Goal: Transaction & Acquisition: Purchase product/service

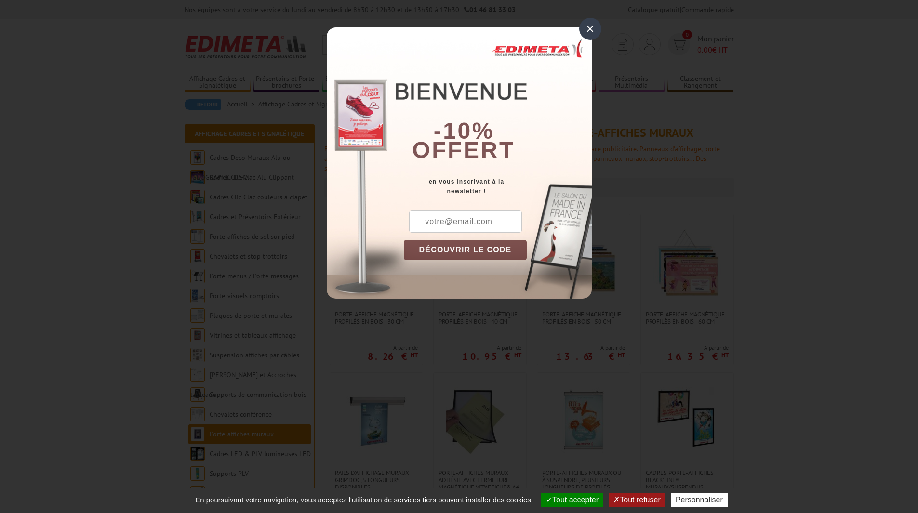
click at [592, 25] on div "×" at bounding box center [590, 29] width 22 height 22
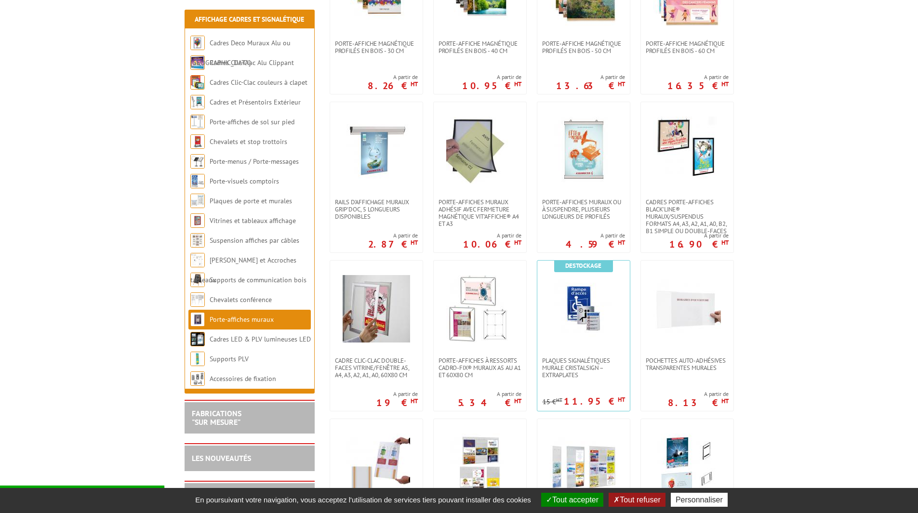
scroll to position [289, 0]
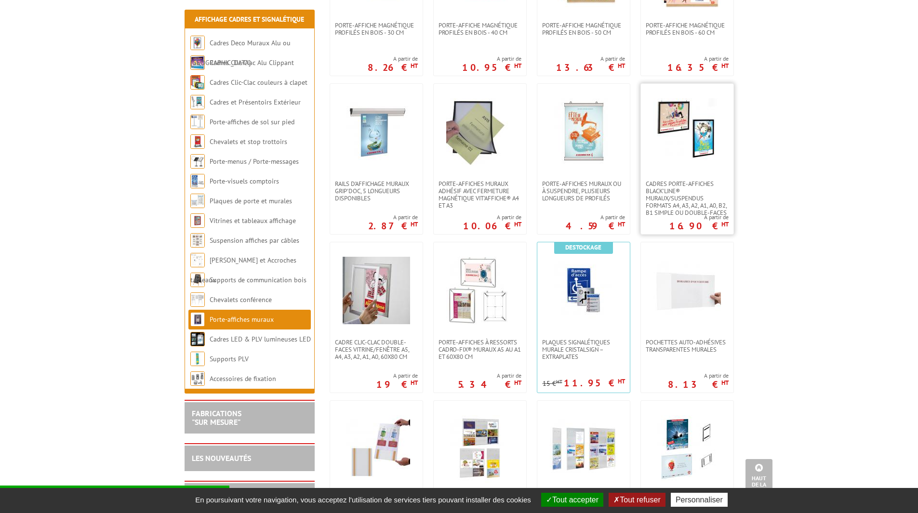
click at [705, 141] on img at bounding box center [686, 131] width 67 height 67
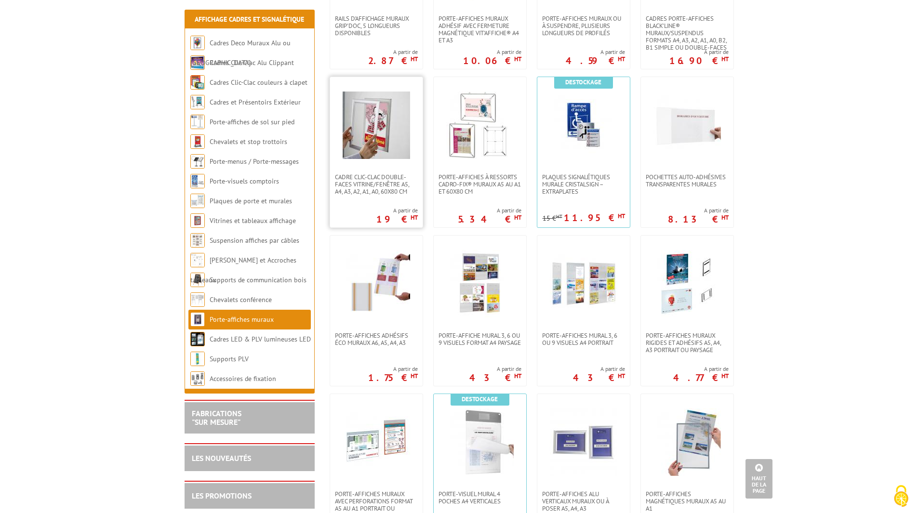
scroll to position [385, 0]
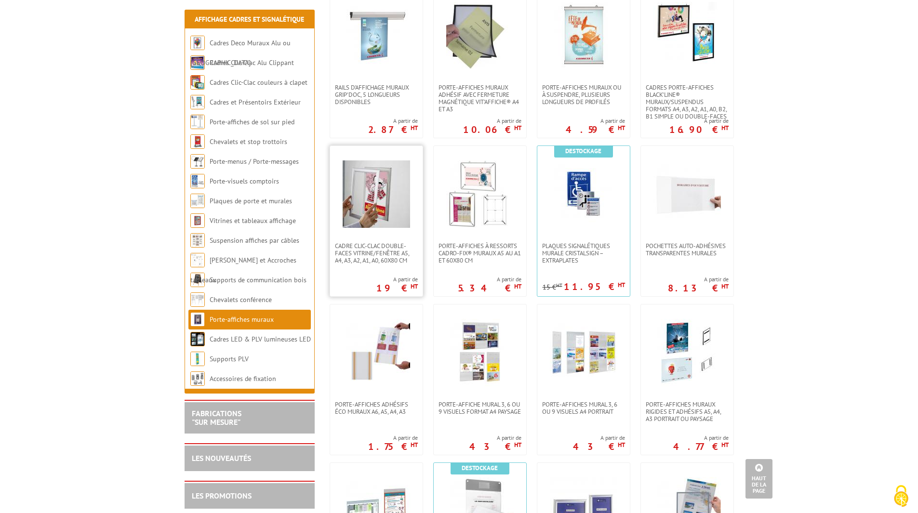
click at [378, 206] on img at bounding box center [376, 193] width 67 height 67
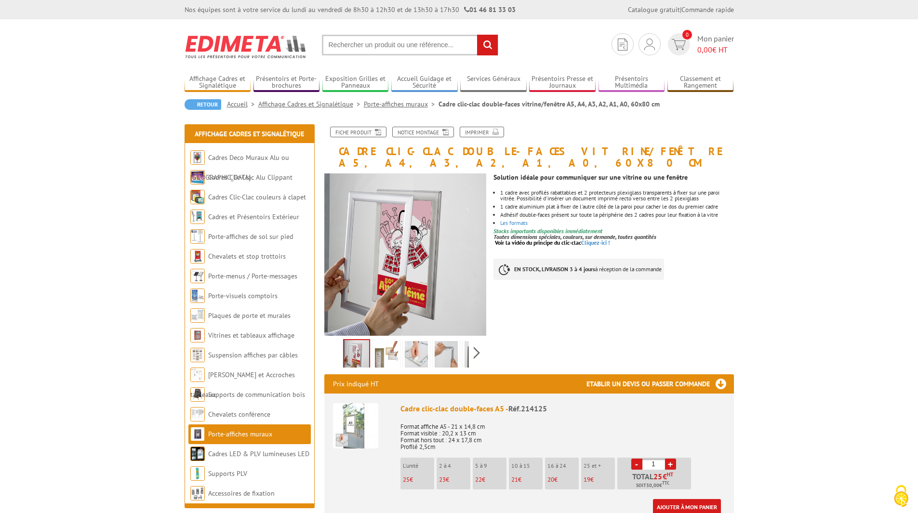
click at [391, 341] on img at bounding box center [386, 356] width 23 height 30
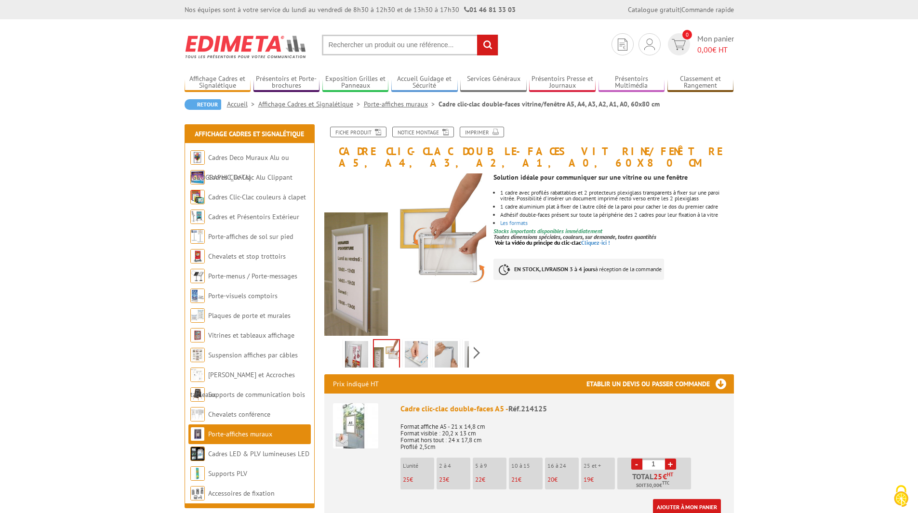
click at [417, 343] on img at bounding box center [416, 356] width 23 height 30
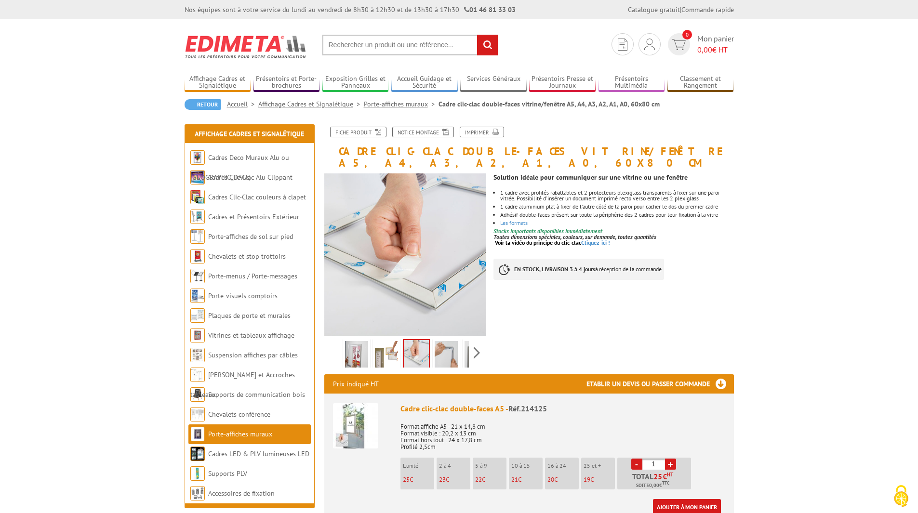
click at [457, 357] on div "Previous Next" at bounding box center [405, 353] width 162 height 34
click at [443, 341] on img at bounding box center [446, 356] width 23 height 30
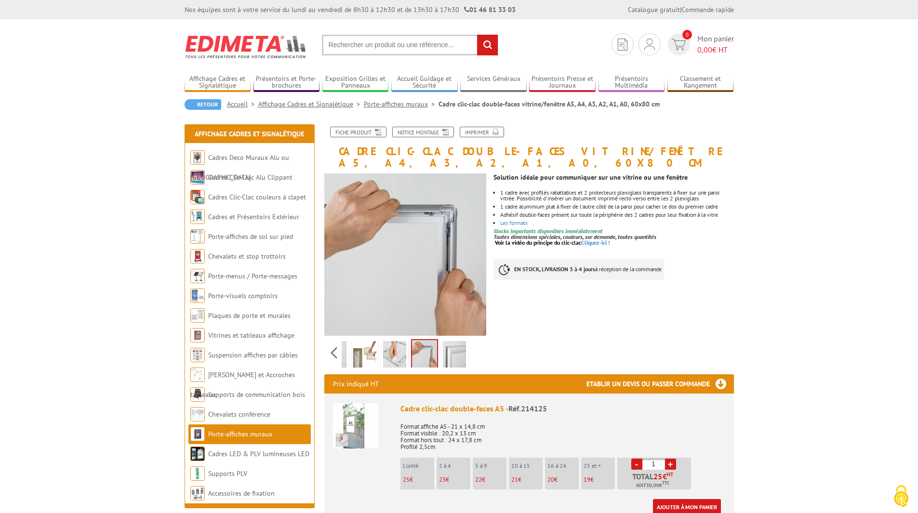
click at [476, 343] on div "Previous Next" at bounding box center [405, 353] width 162 height 34
click at [458, 341] on img at bounding box center [454, 356] width 23 height 30
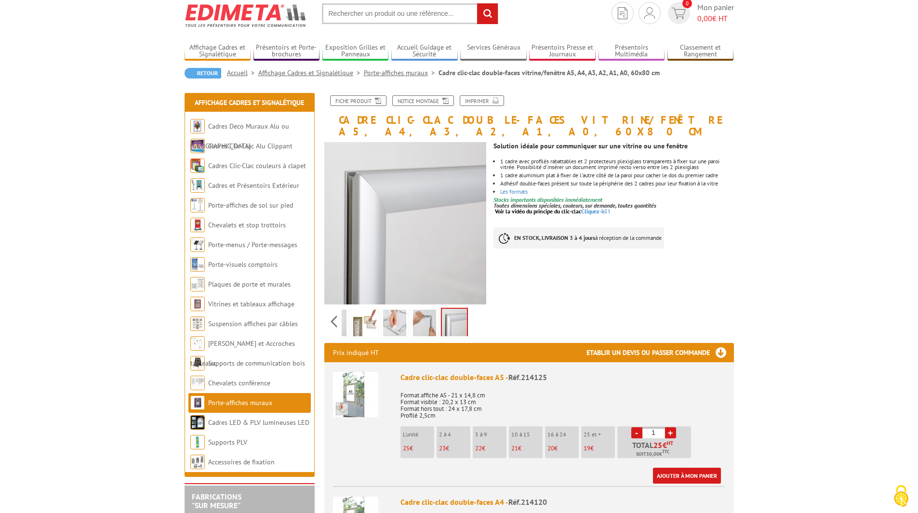
scroll to position [48, 0]
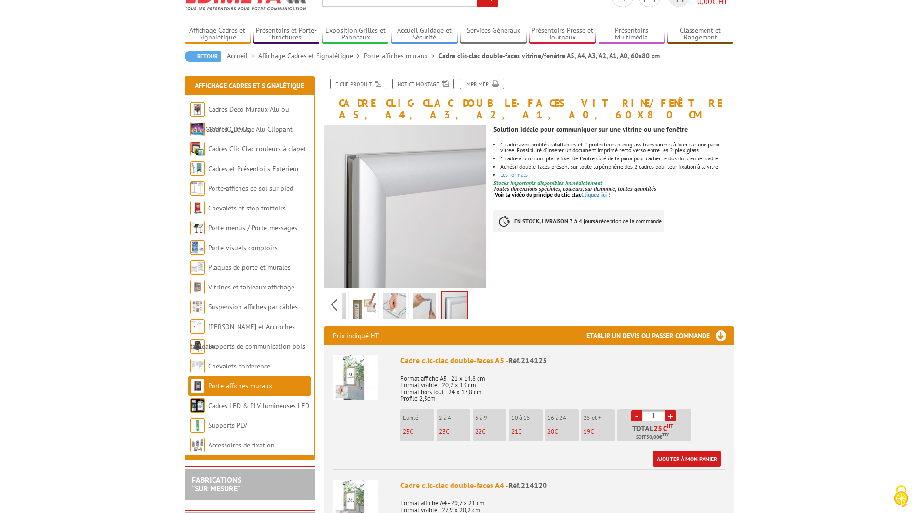
click at [342, 362] on img at bounding box center [355, 377] width 45 height 45
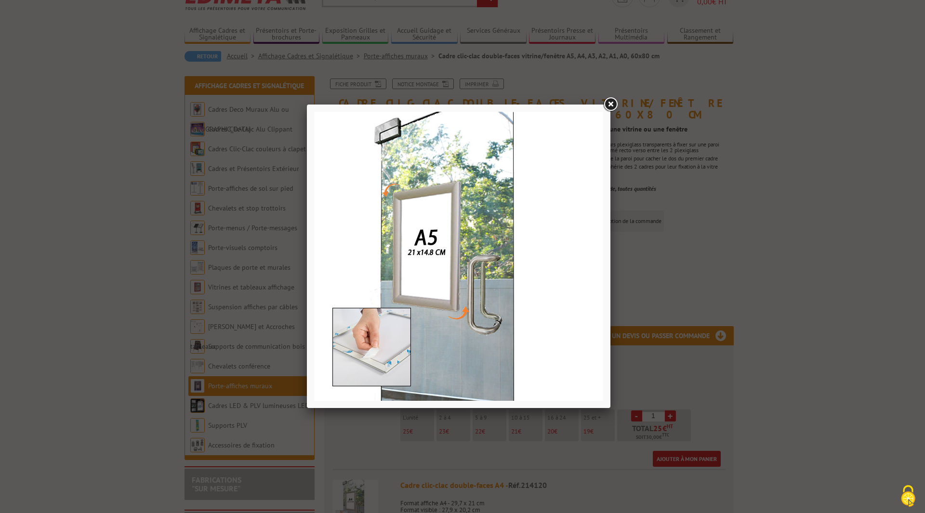
click at [390, 362] on img at bounding box center [458, 256] width 289 height 289
click at [610, 101] on link at bounding box center [610, 104] width 17 height 17
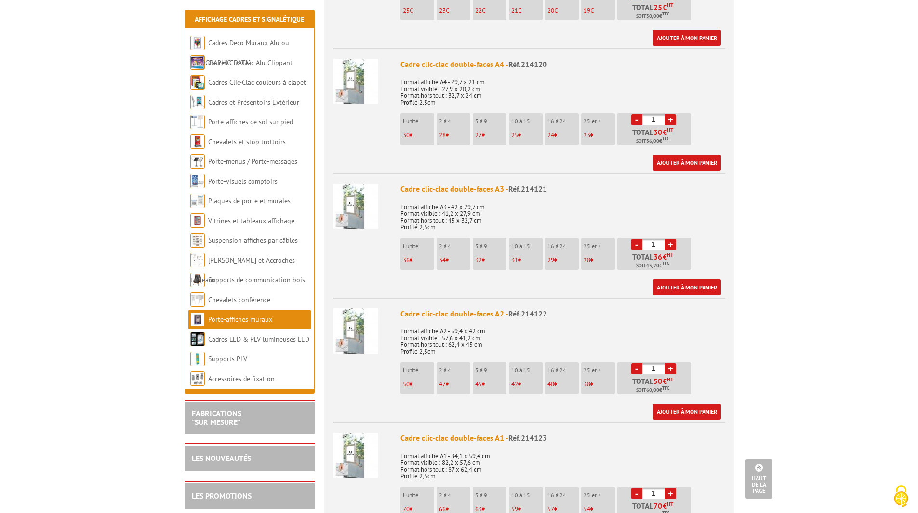
scroll to position [434, 0]
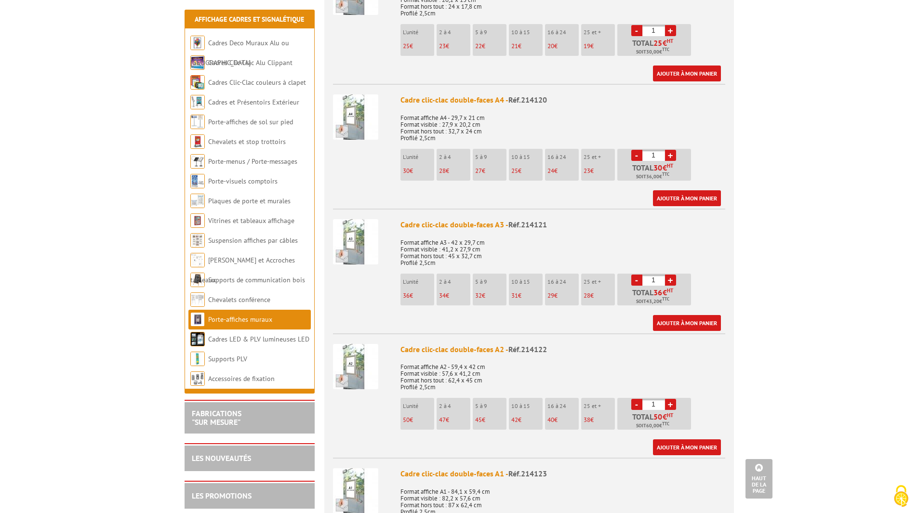
click at [487, 417] on p "45 €" at bounding box center [490, 420] width 31 height 7
click at [671, 399] on link "+" at bounding box center [670, 404] width 11 height 11
type input "3"
click at [358, 359] on img at bounding box center [355, 366] width 45 height 45
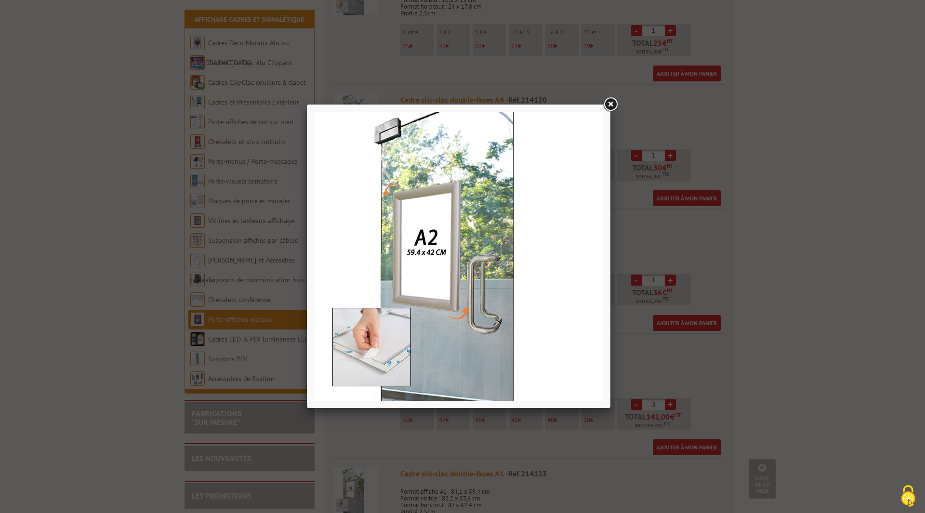
click at [608, 104] on link at bounding box center [610, 104] width 17 height 17
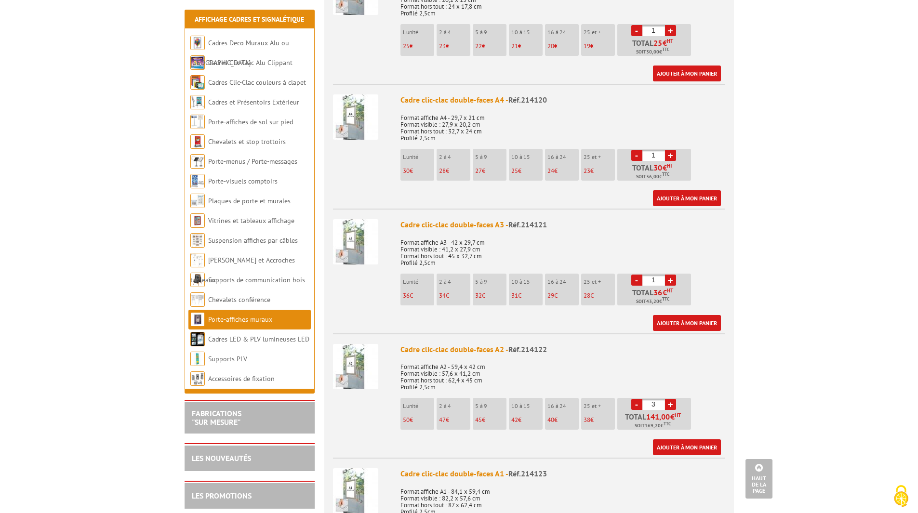
click at [358, 222] on img at bounding box center [355, 241] width 45 height 45
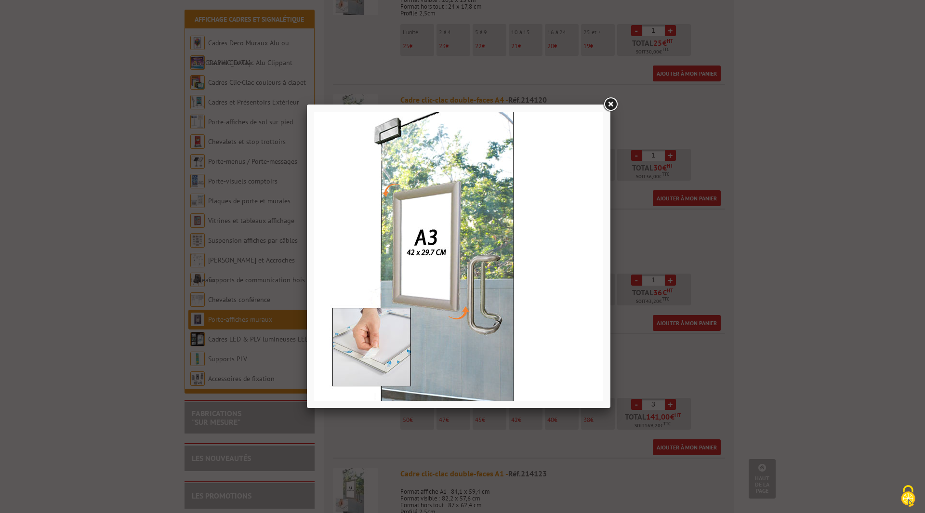
click at [610, 105] on link at bounding box center [610, 104] width 17 height 17
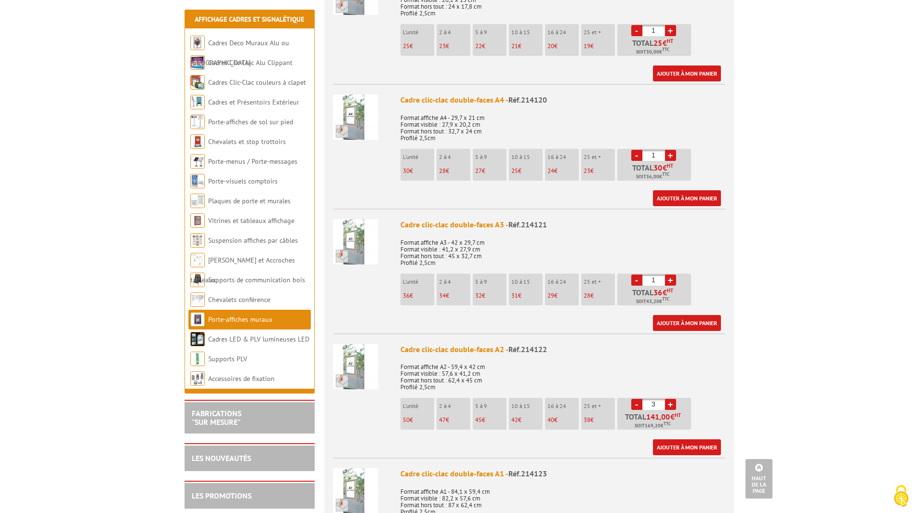
click at [351, 348] on img at bounding box center [355, 366] width 45 height 45
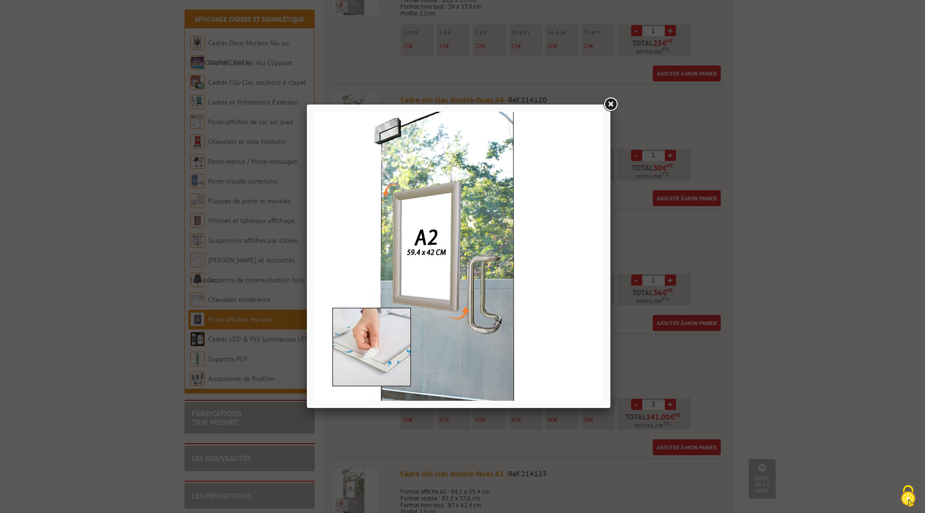
click at [611, 99] on link at bounding box center [610, 104] width 17 height 17
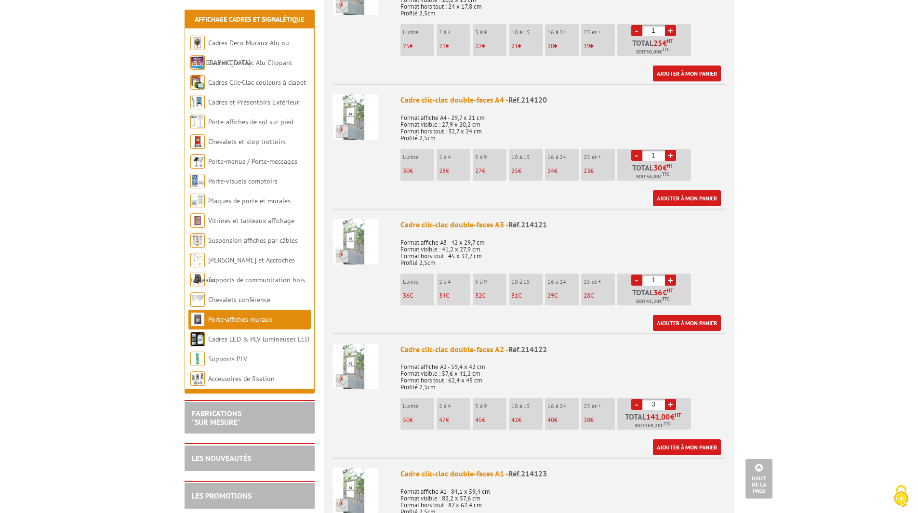
click at [368, 359] on img at bounding box center [355, 366] width 45 height 45
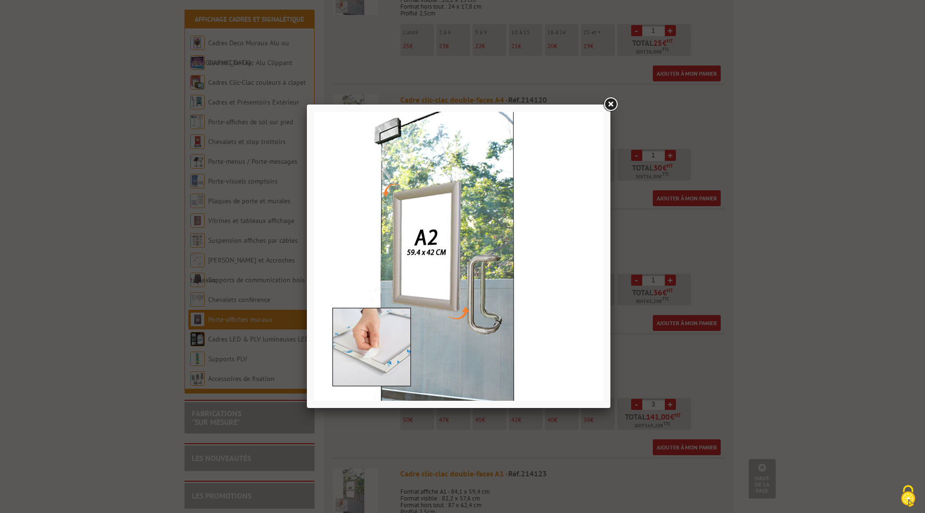
click at [657, 361] on div at bounding box center [462, 256] width 925 height 513
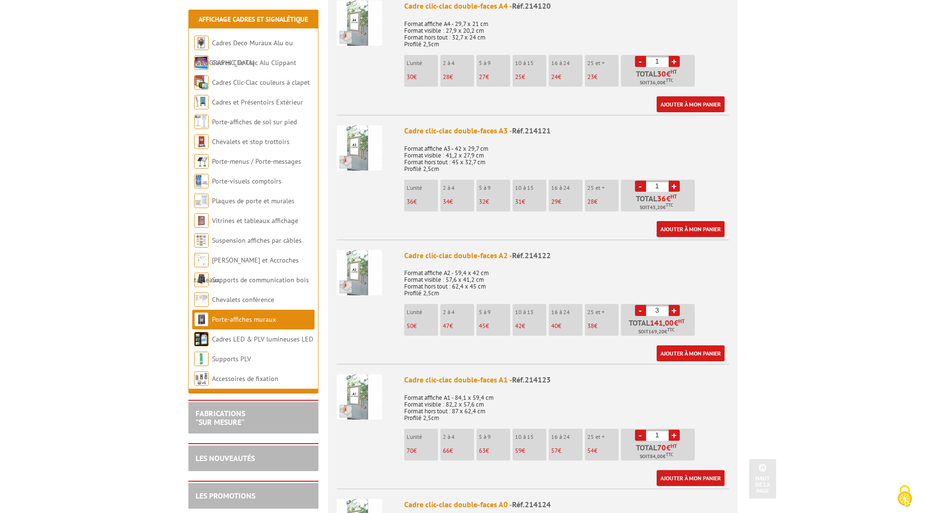
scroll to position [530, 0]
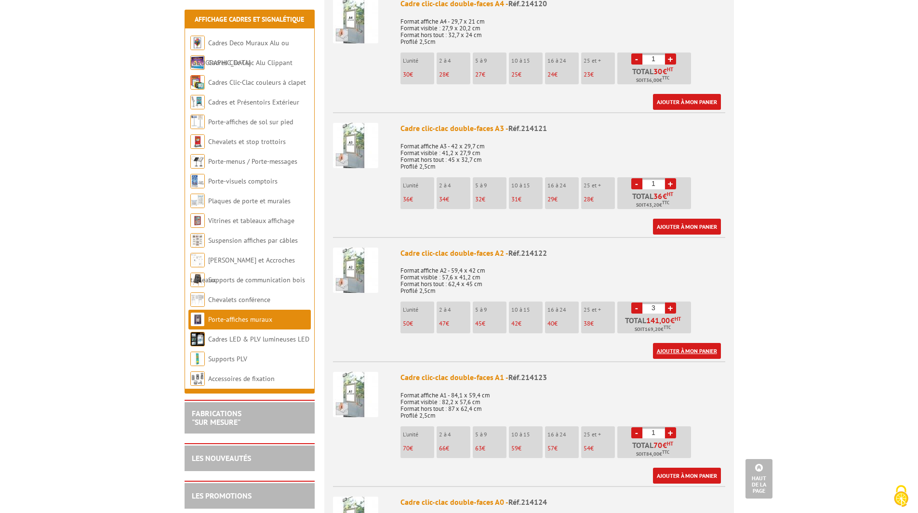
click at [684, 343] on link "Ajouter à mon panier" at bounding box center [687, 351] width 68 height 16
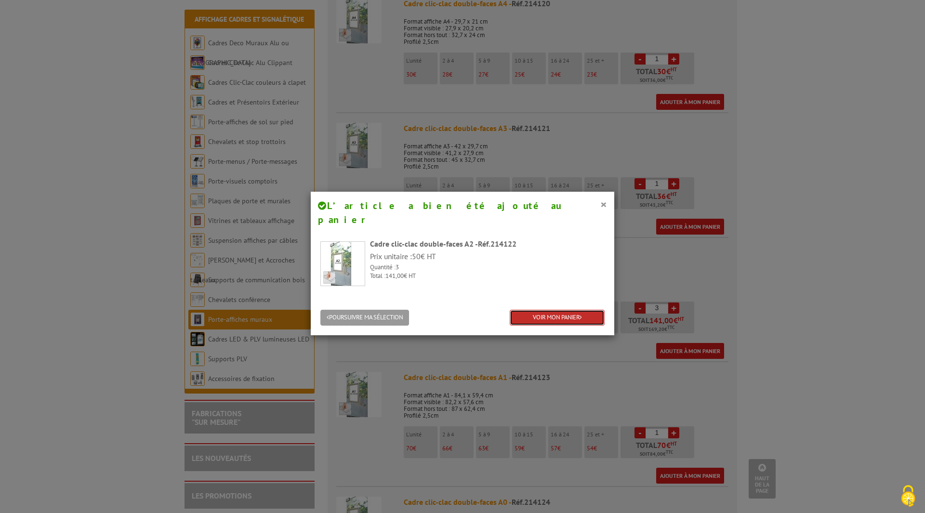
click at [581, 310] on link "VOIR MON PANIER" at bounding box center [557, 318] width 95 height 16
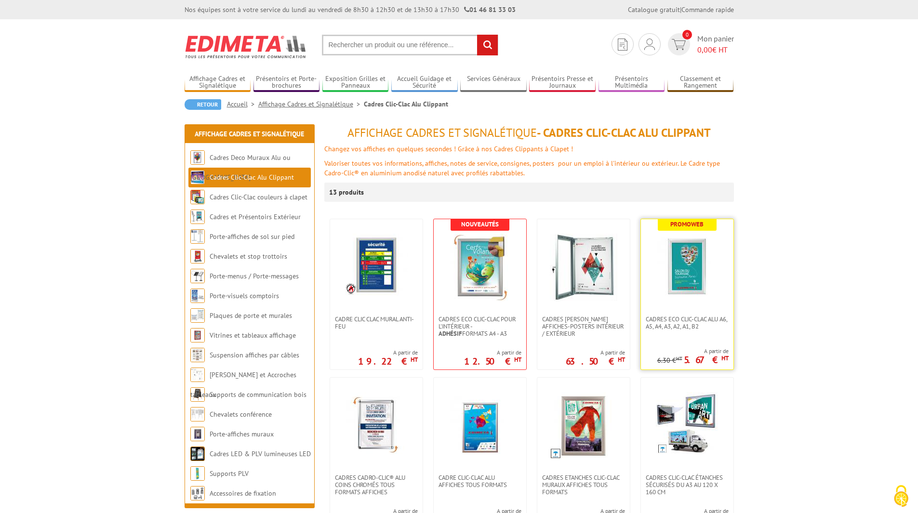
click at [699, 264] on img at bounding box center [686, 267] width 67 height 67
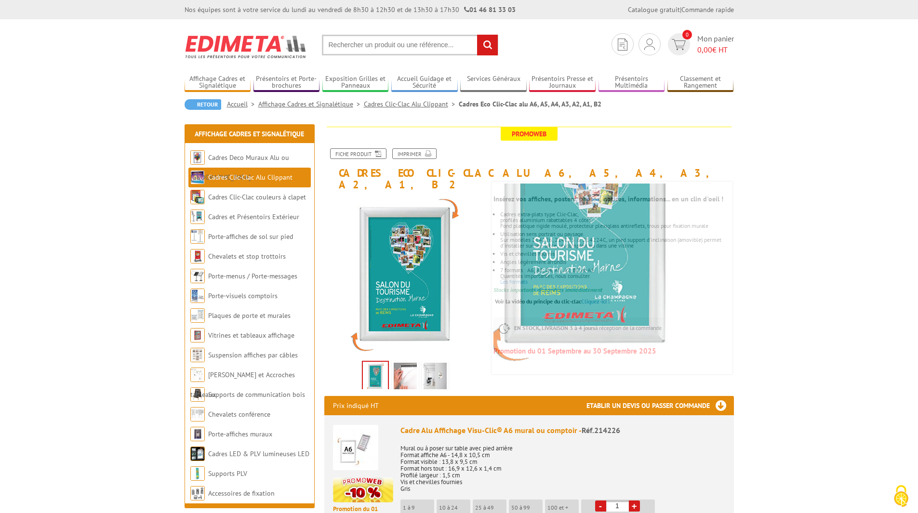
click at [413, 368] on img at bounding box center [405, 378] width 23 height 30
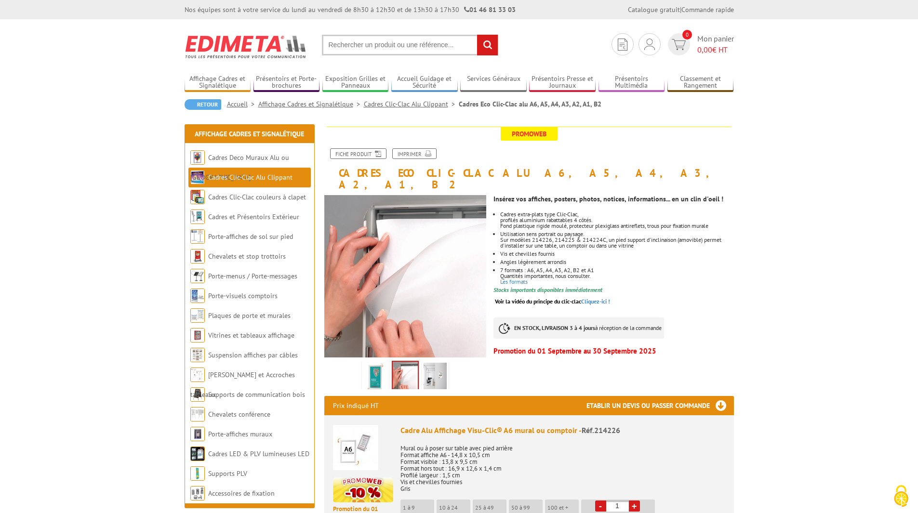
click at [437, 371] on img at bounding box center [434, 378] width 23 height 30
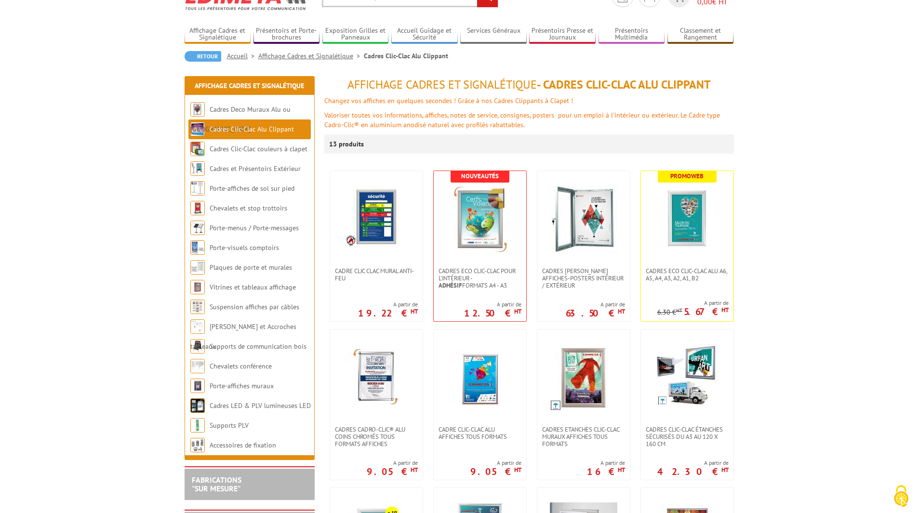
scroll to position [96, 0]
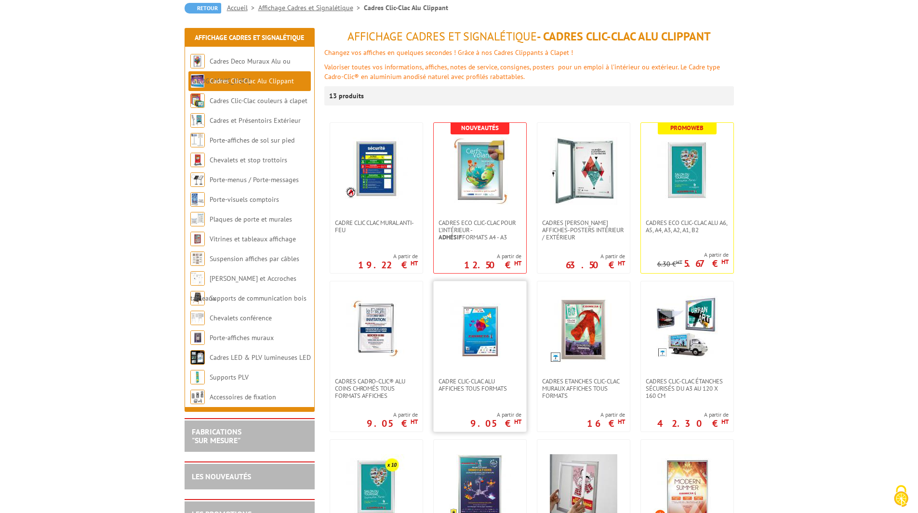
click at [500, 347] on img at bounding box center [479, 329] width 67 height 67
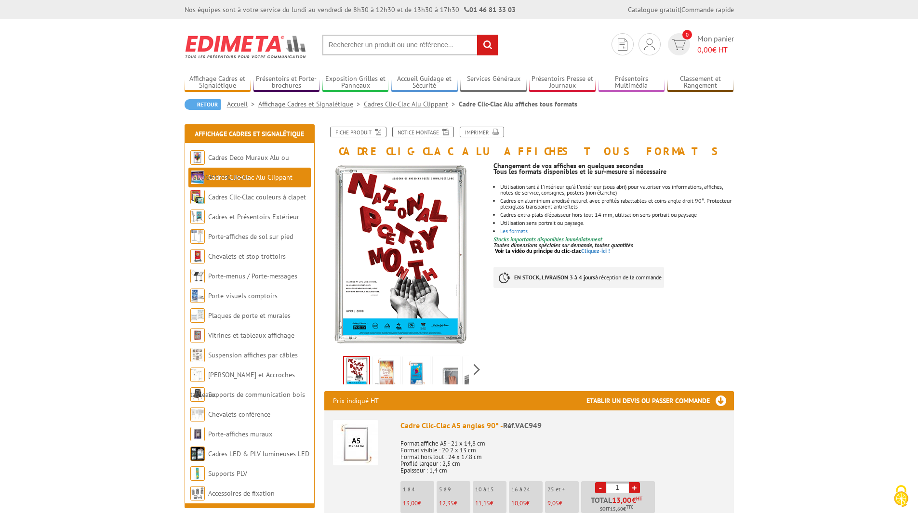
click at [410, 376] on img at bounding box center [416, 373] width 23 height 30
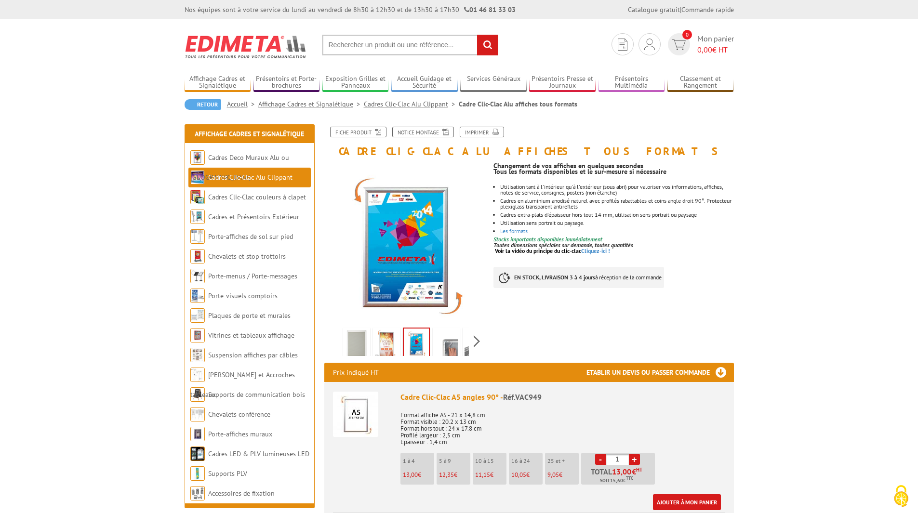
click at [450, 352] on img at bounding box center [446, 345] width 23 height 30
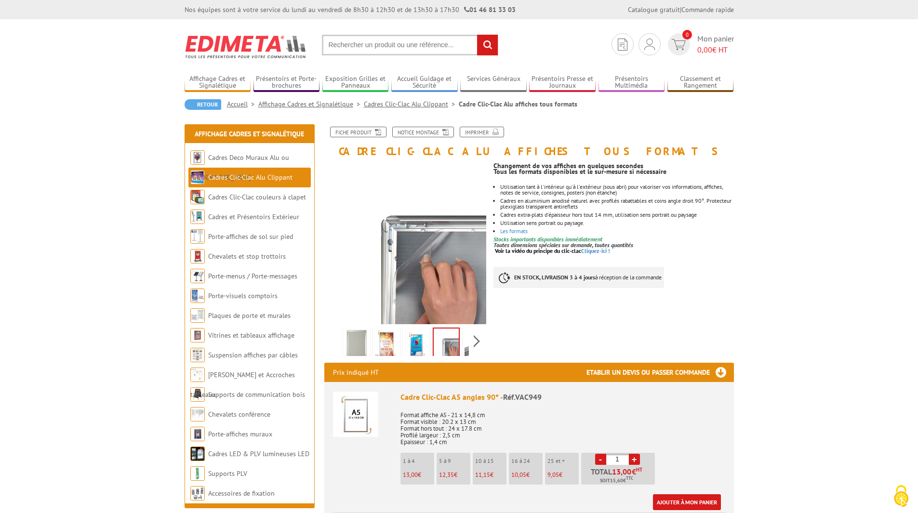
click at [469, 350] on img at bounding box center [475, 345] width 23 height 30
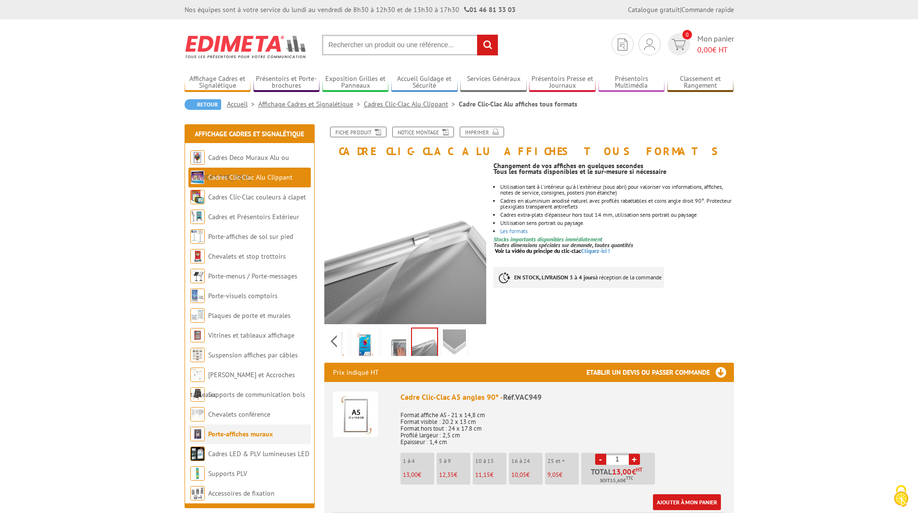
click at [274, 425] on li "Porte-affiches muraux" at bounding box center [249, 434] width 122 height 20
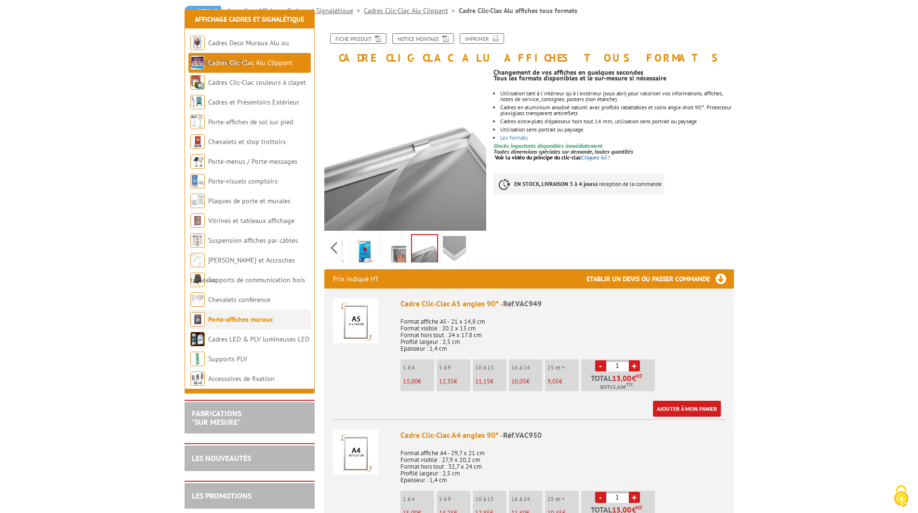
scroll to position [145, 0]
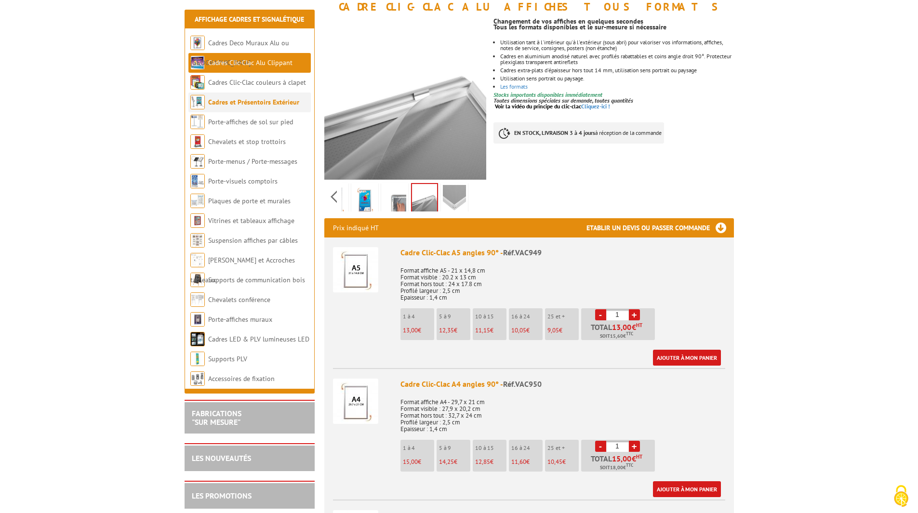
click at [290, 108] on li "Cadres et Présentoirs Extérieur" at bounding box center [249, 102] width 122 height 20
click at [284, 80] on link "Cadres Clic-Clac couleurs à clapet" at bounding box center [257, 82] width 98 height 9
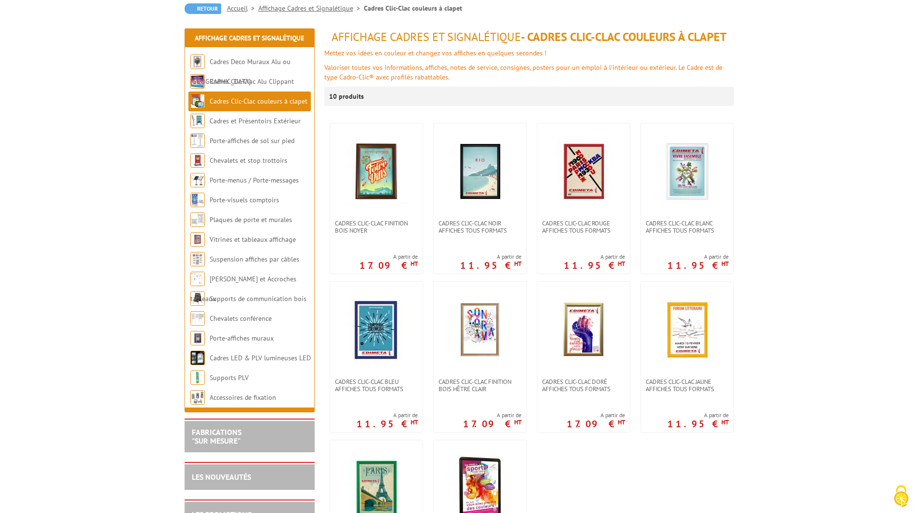
scroll to position [96, 0]
click at [689, 351] on img at bounding box center [686, 329] width 67 height 67
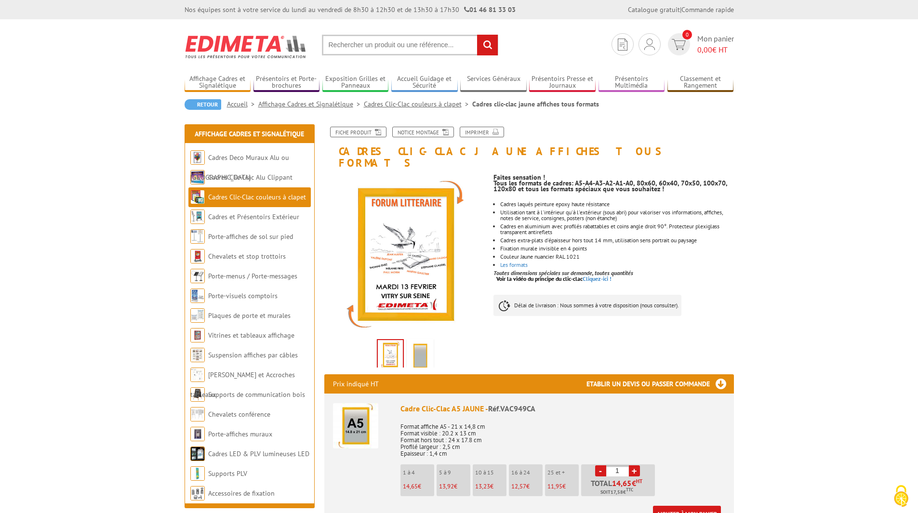
click at [417, 353] on img at bounding box center [420, 356] width 23 height 30
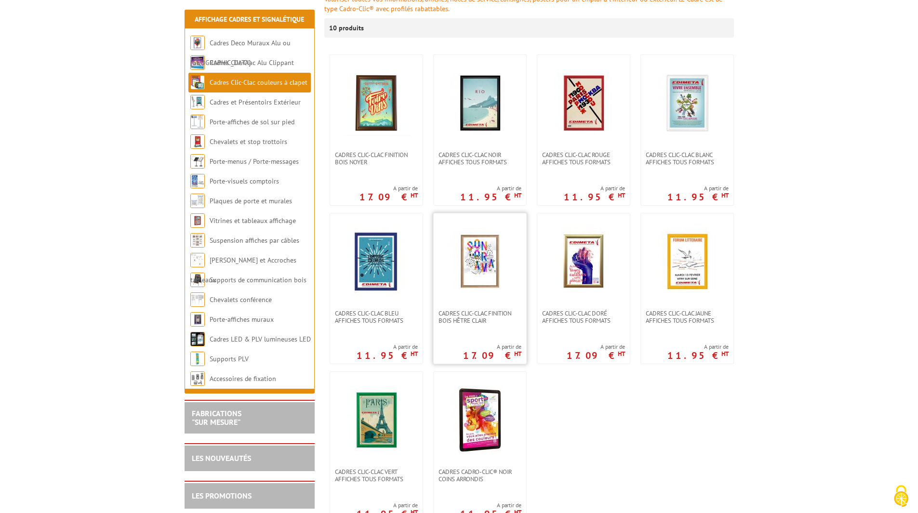
scroll to position [193, 0]
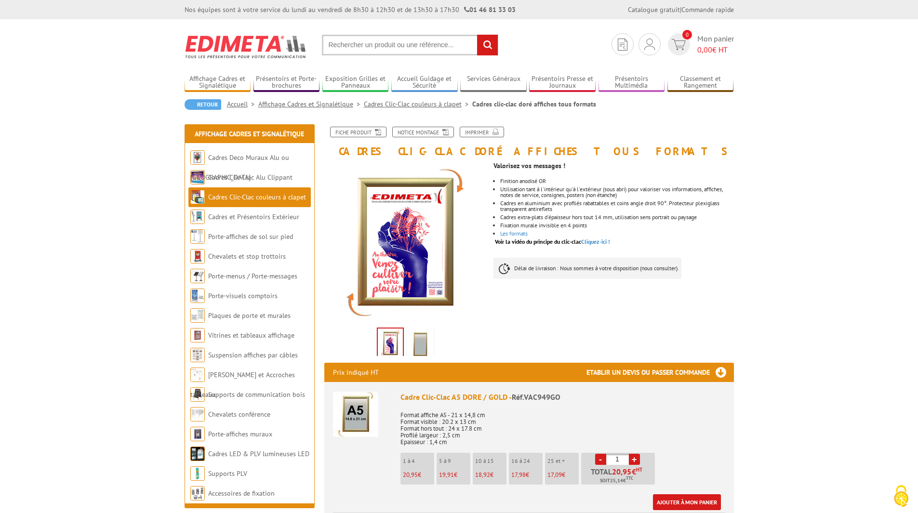
click at [413, 342] on img at bounding box center [420, 345] width 23 height 30
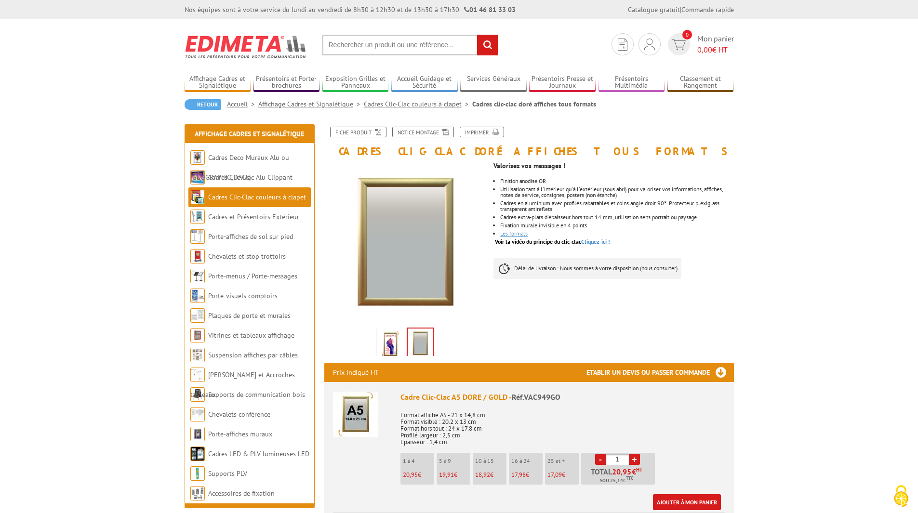
click at [510, 232] on link "Les formats" at bounding box center [513, 233] width 27 height 7
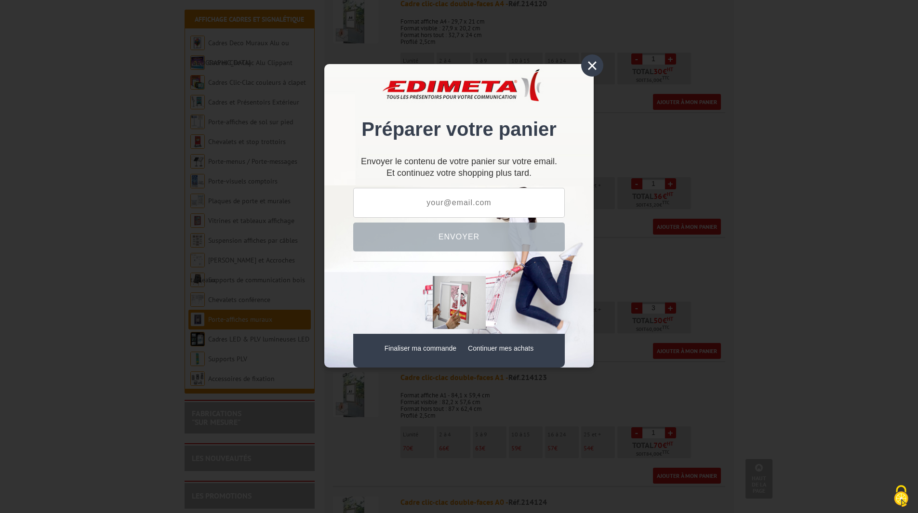
click at [596, 61] on div "×" at bounding box center [592, 65] width 22 height 22
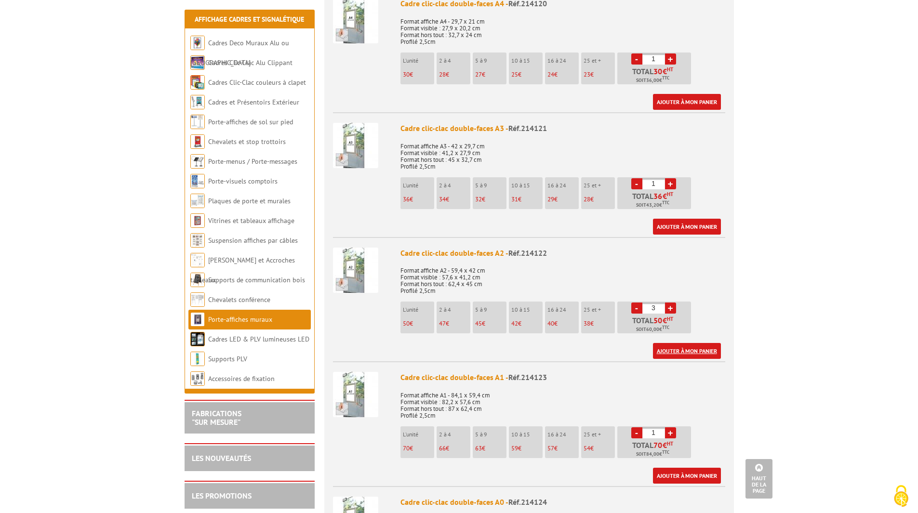
click at [707, 343] on link "Ajouter à mon panier" at bounding box center [687, 351] width 68 height 16
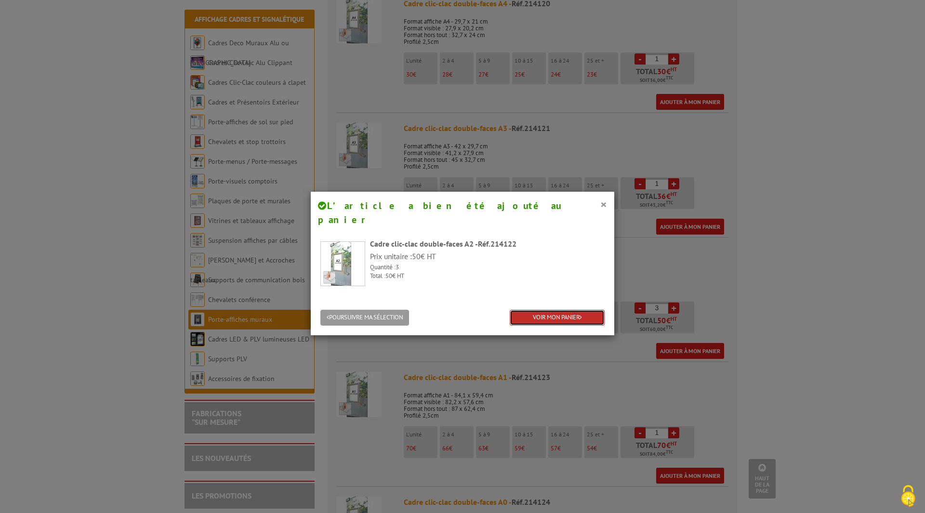
click at [546, 310] on link "VOIR MON PANIER" at bounding box center [557, 318] width 95 height 16
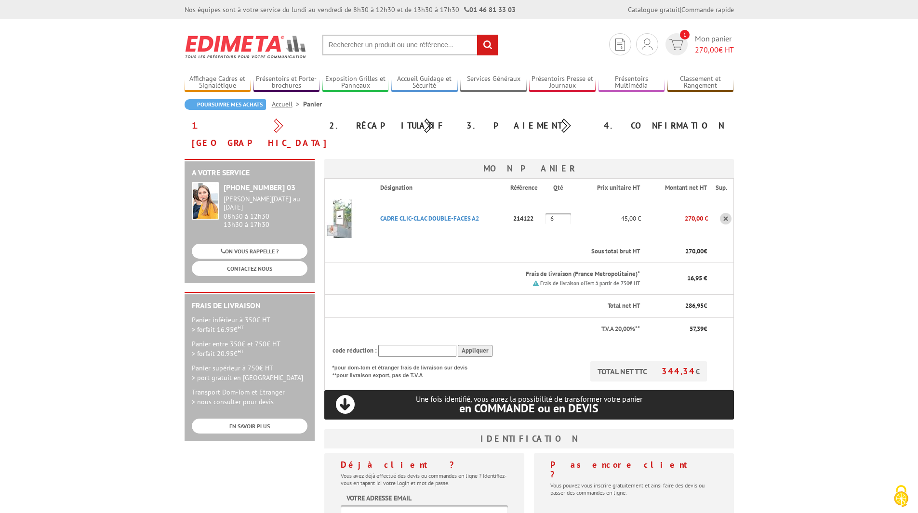
click at [571, 202] on td "6" at bounding box center [561, 218] width 32 height 43
drag, startPoint x: 560, startPoint y: 202, endPoint x: 545, endPoint y: 206, distance: 15.1
click at [545, 213] on input "6" at bounding box center [558, 219] width 26 height 12
type input "3"
click at [580, 298] on th "Total net HT" at bounding box center [482, 306] width 316 height 23
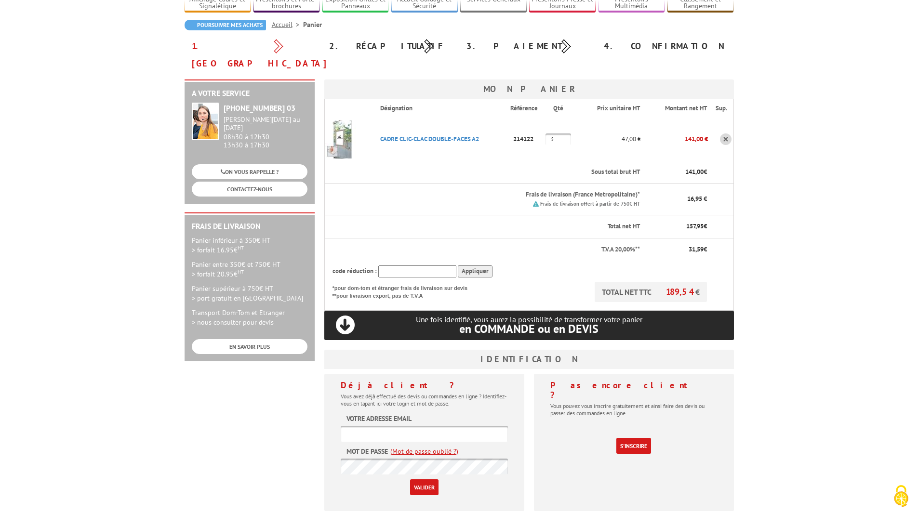
scroll to position [96, 0]
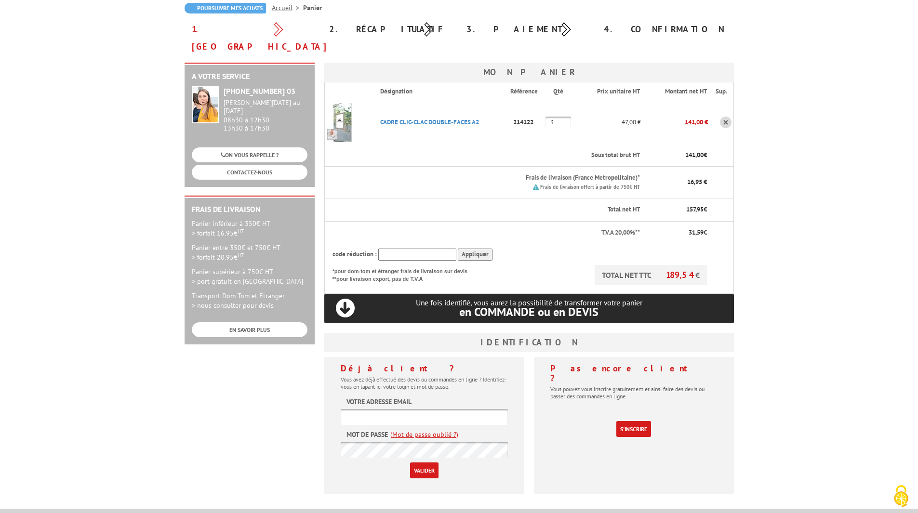
click at [433, 409] on input "text" at bounding box center [424, 417] width 167 height 16
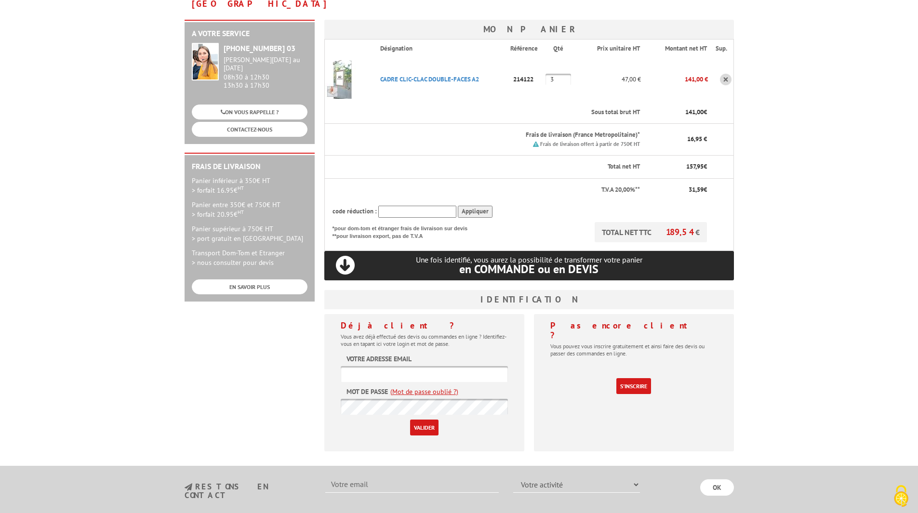
scroll to position [145, 0]
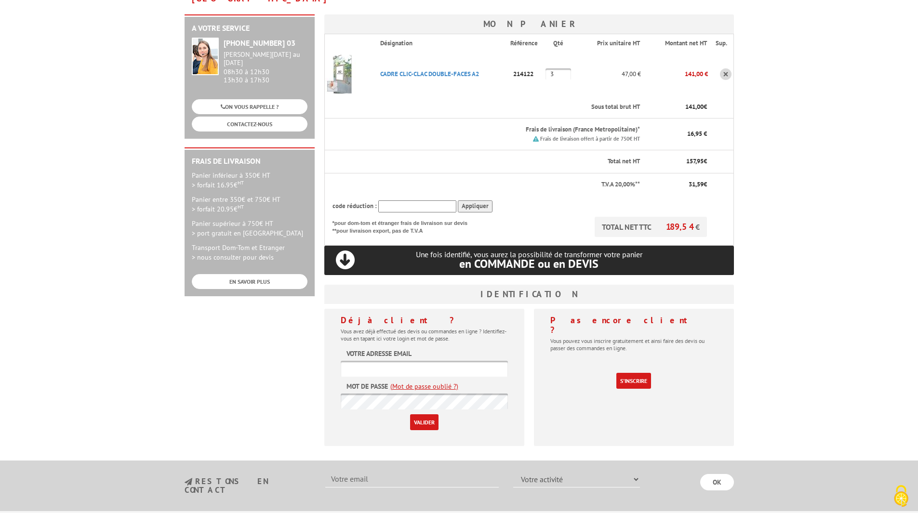
paste input "communication@theatrepublicmontreuil.com"
type input "communication@theatrepublicmontreuil.com"
click at [429, 414] on input "Valider" at bounding box center [424, 422] width 28 height 16
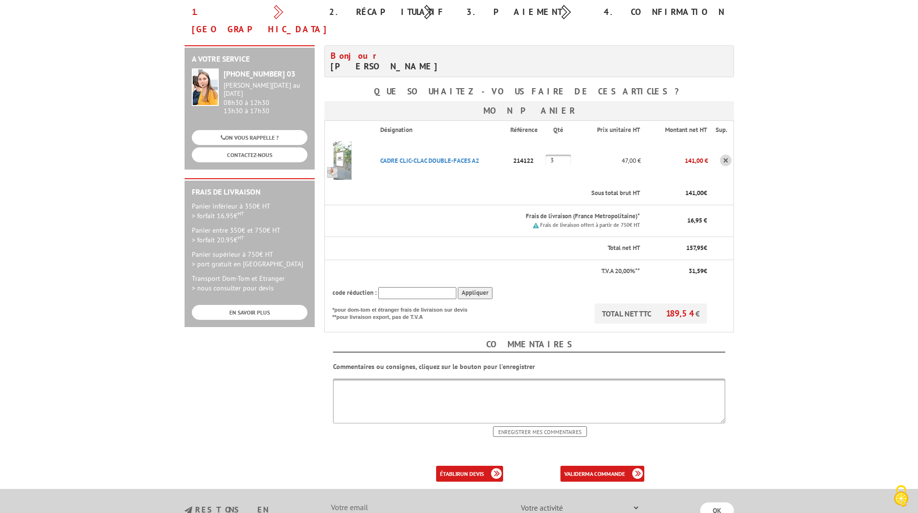
scroll to position [145, 0]
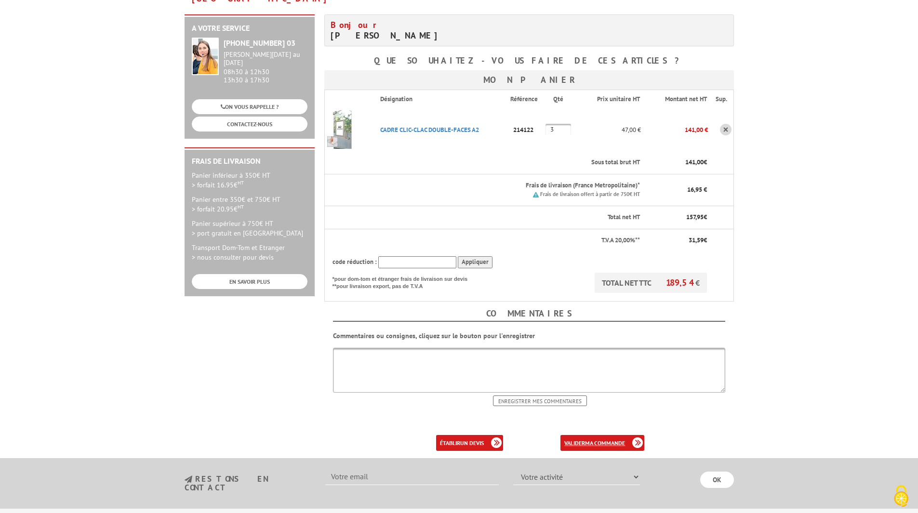
click at [616, 435] on link "valider ma commande" at bounding box center [602, 443] width 84 height 16
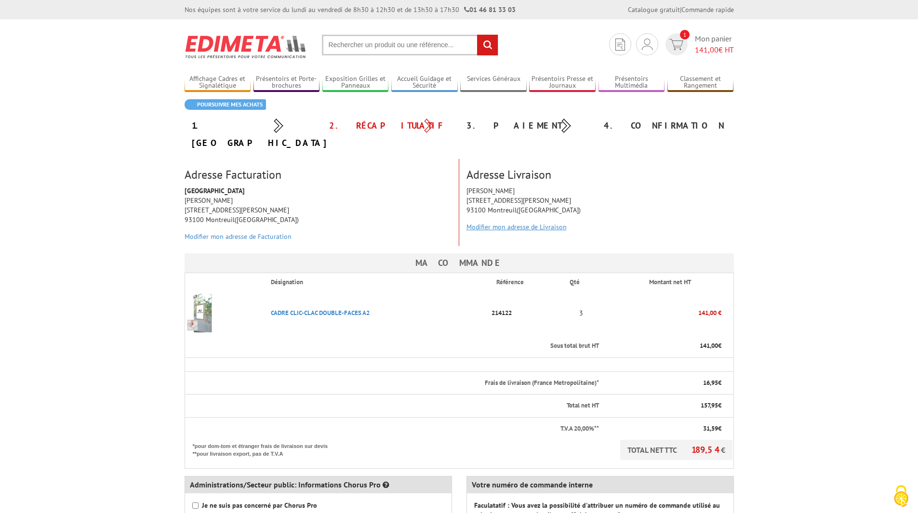
click at [514, 223] on link "Modifier mon adresse de Livraison" at bounding box center [516, 227] width 100 height 9
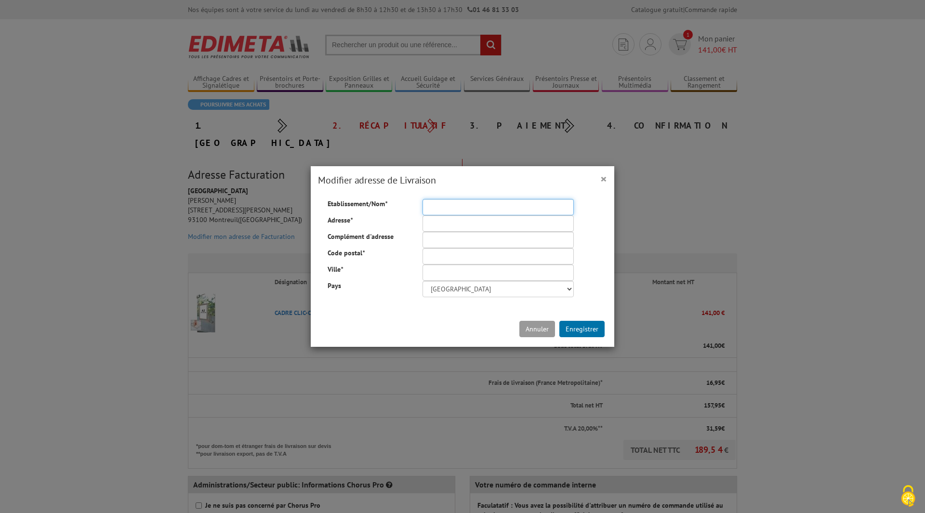
click at [433, 204] on input "Etablissement/Nom *" at bounding box center [497, 207] width 151 height 16
type input "[PERSON_NAME]"
click at [435, 220] on input "Adresse *" at bounding box center [497, 223] width 151 height 16
type input "10 place Jean-jaurès"
click at [449, 251] on input "Code postal *" at bounding box center [497, 256] width 151 height 16
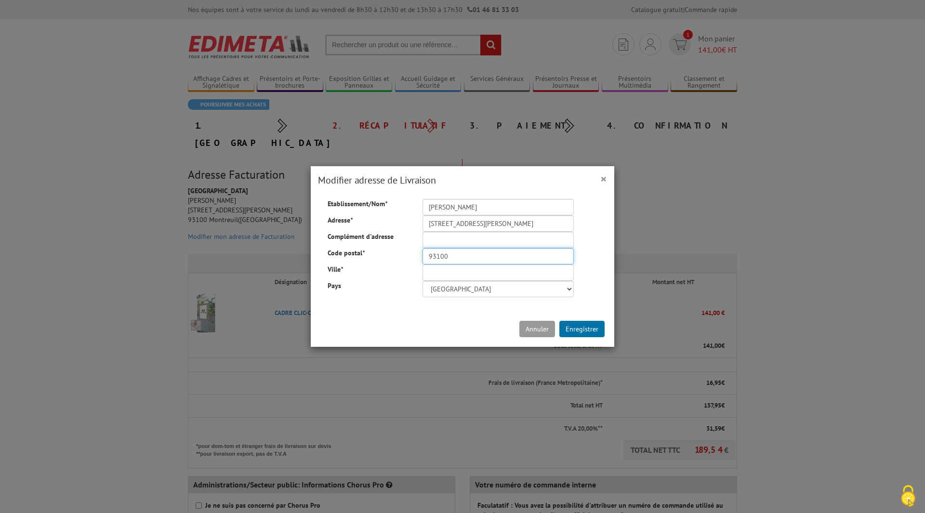
type input "93100"
click at [447, 277] on input "Ville *" at bounding box center [497, 272] width 151 height 16
type input "Montreuil"
click at [577, 330] on button "Enregistrer" at bounding box center [581, 329] width 45 height 16
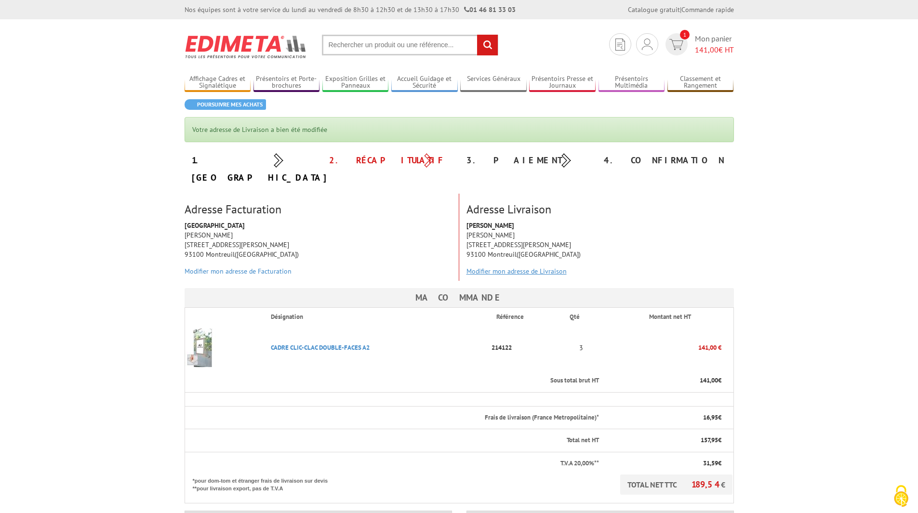
click at [539, 267] on link "Modifier mon adresse de Livraison" at bounding box center [516, 271] width 100 height 9
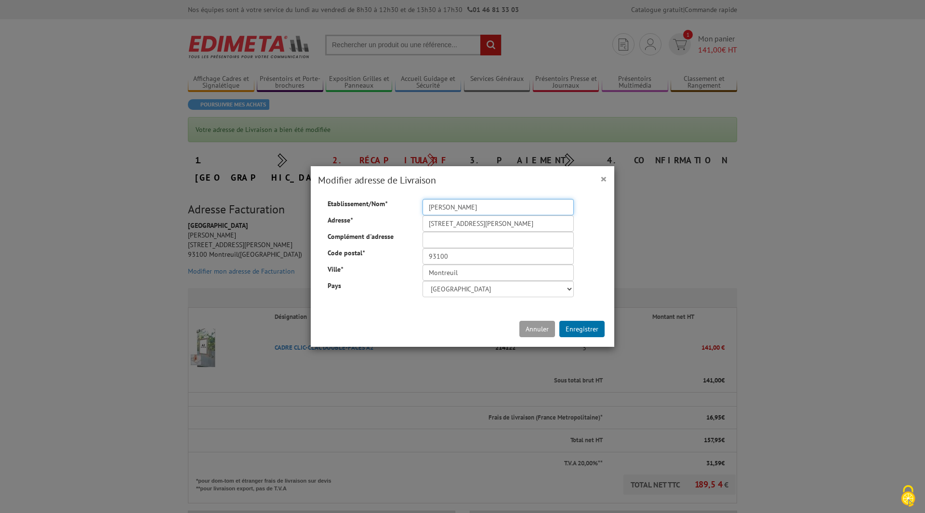
drag, startPoint x: 493, startPoint y: 209, endPoint x: 402, endPoint y: 204, distance: 91.7
click at [402, 199] on div "Etablissement/Nom * [PERSON_NAME]" at bounding box center [462, 199] width 284 height 0
type input "[GEOGRAPHIC_DATA]"
click at [579, 319] on div "Annuler Enregistrer" at bounding box center [462, 329] width 303 height 35
click at [585, 327] on button "Enregistrer" at bounding box center [581, 329] width 45 height 16
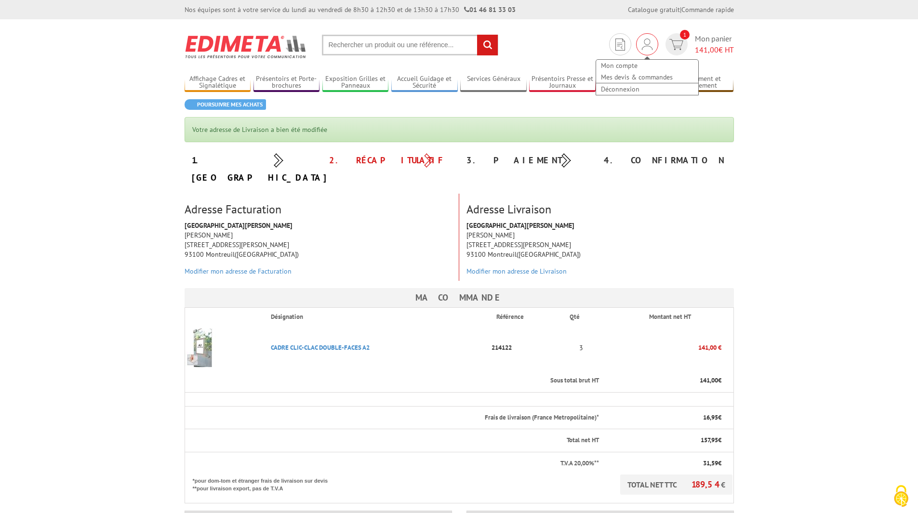
click at [645, 43] on img at bounding box center [647, 45] width 11 height 12
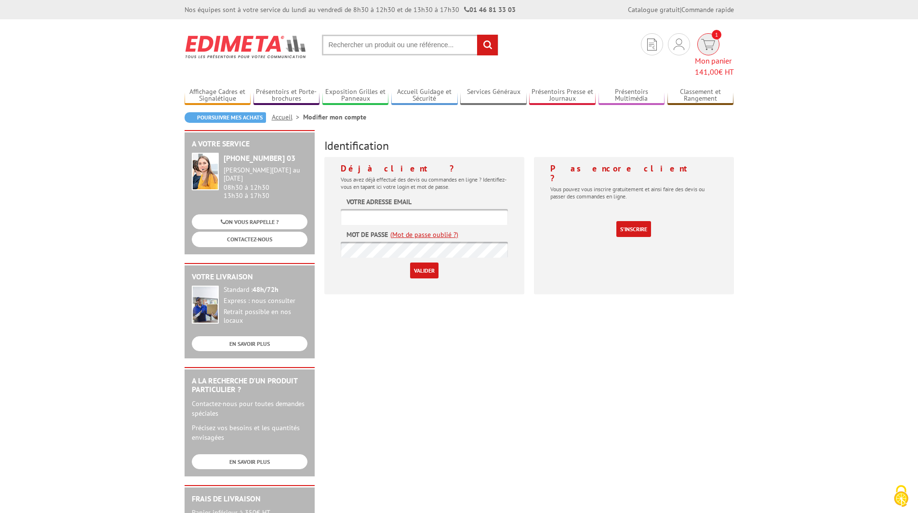
click at [701, 49] on img at bounding box center [708, 44] width 14 height 11
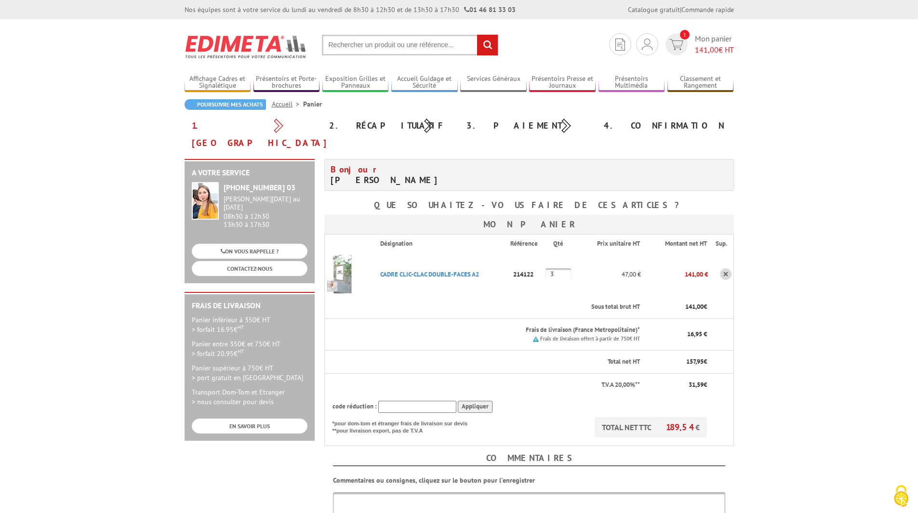
click at [394, 164] on h4 "Bonjour Mr. Levalet Thomas" at bounding box center [425, 174] width 191 height 21
click at [650, 47] on img at bounding box center [647, 45] width 11 height 12
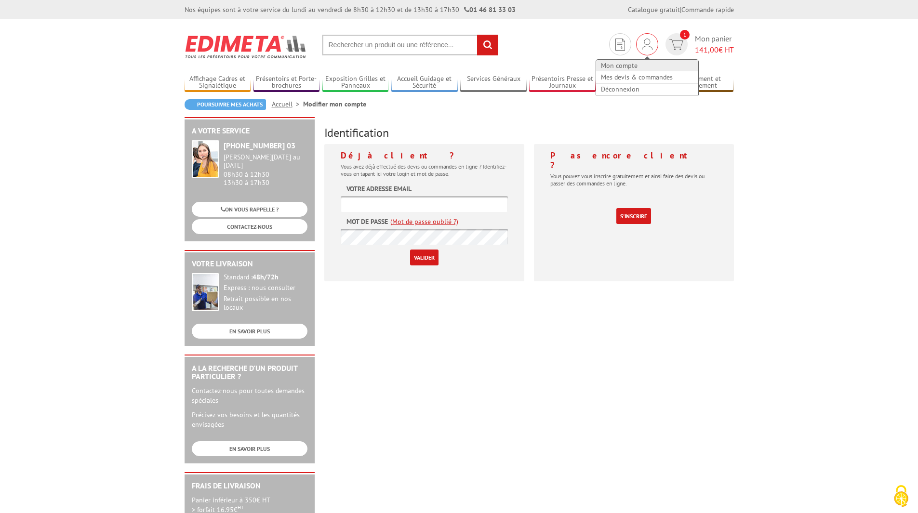
click at [622, 64] on link "Mon compte" at bounding box center [647, 66] width 102 height 12
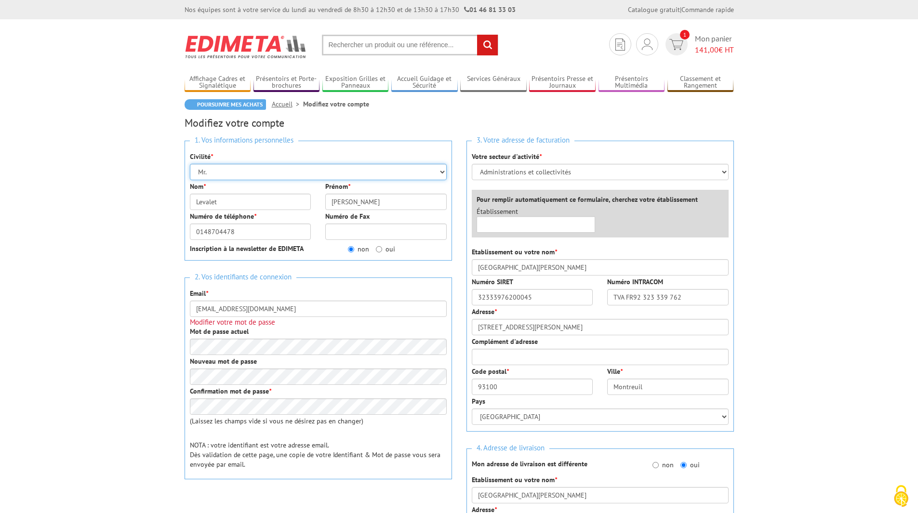
click at [241, 170] on select "Mr. Mme. Mlle." at bounding box center [318, 172] width 257 height 16
select select "Mme."
click at [190, 164] on select "Mr. Mme. Mlle." at bounding box center [318, 172] width 257 height 16
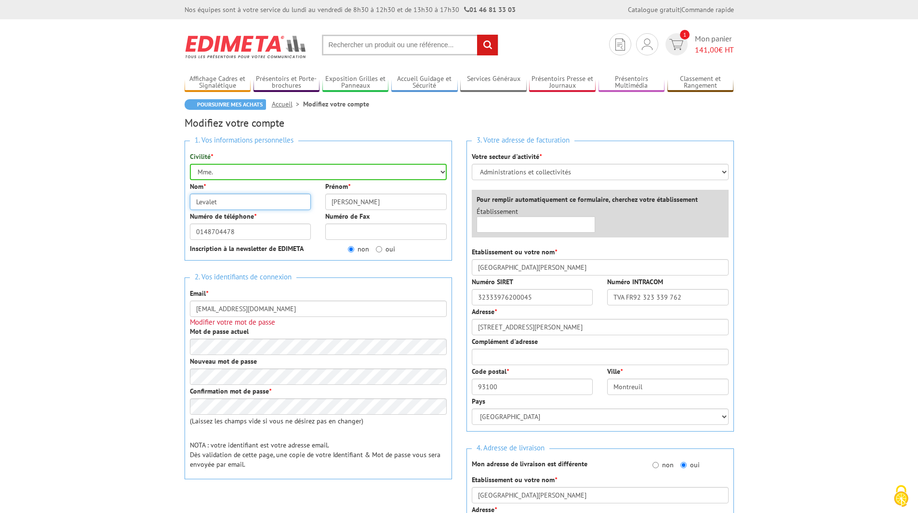
drag, startPoint x: 242, startPoint y: 199, endPoint x: 153, endPoint y: 196, distance: 88.7
type input "Dubreuil"
drag, startPoint x: 374, startPoint y: 209, endPoint x: 285, endPoint y: 204, distance: 89.7
click at [285, 204] on div "Nom * Dubreuil Prénom * Thomas" at bounding box center [318, 197] width 271 height 30
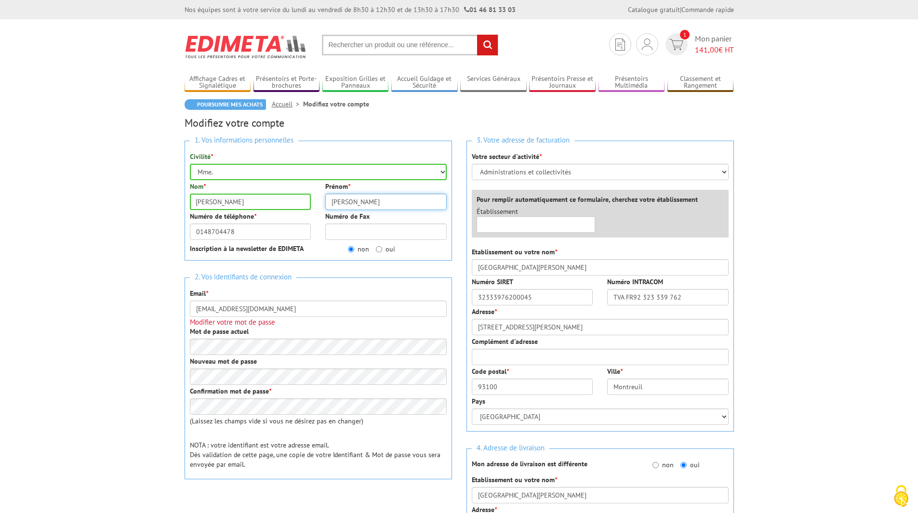
type input "[PERSON_NAME]"
drag, startPoint x: 268, startPoint y: 232, endPoint x: 217, endPoint y: 229, distance: 50.7
click at [217, 229] on input "0148704478" at bounding box center [250, 232] width 121 height 16
type input "0148704475"
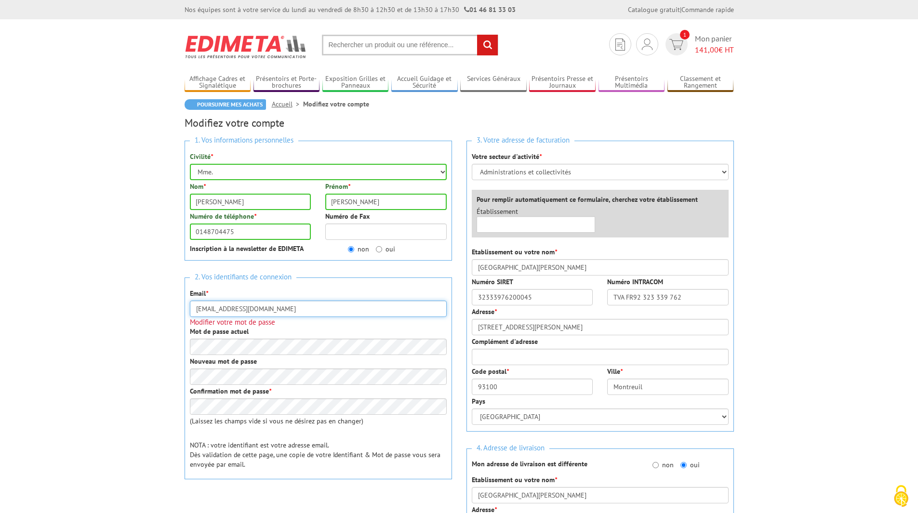
drag, startPoint x: 239, startPoint y: 307, endPoint x: 166, endPoint y: 301, distance: 73.5
type input "[EMAIL_ADDRESS][DOMAIN_NAME]"
click at [293, 332] on div "Mot de passe actuel" at bounding box center [318, 341] width 257 height 28
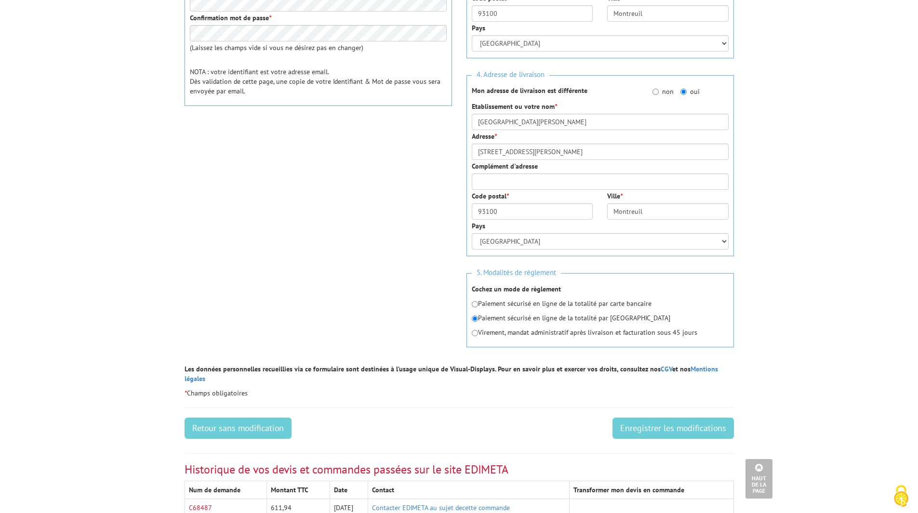
scroll to position [385, 0]
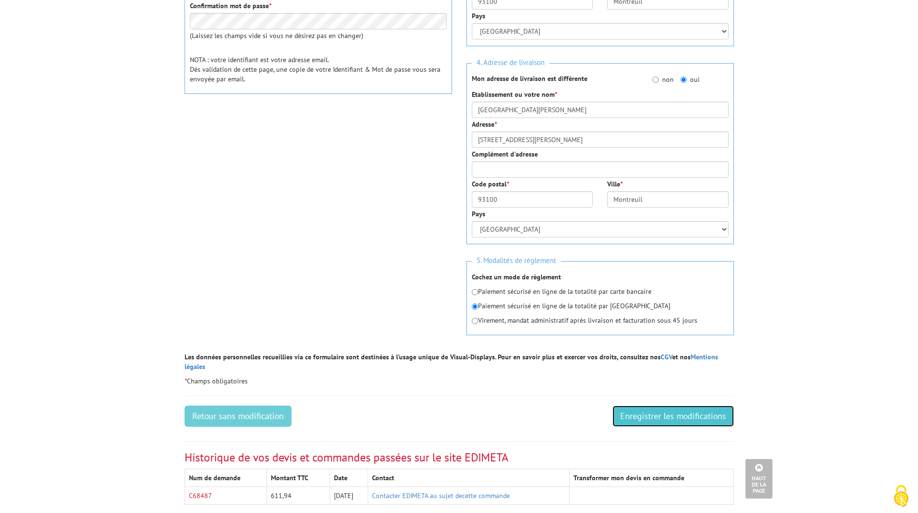
click at [633, 406] on input "Enregistrer les modifications" at bounding box center [672, 416] width 121 height 21
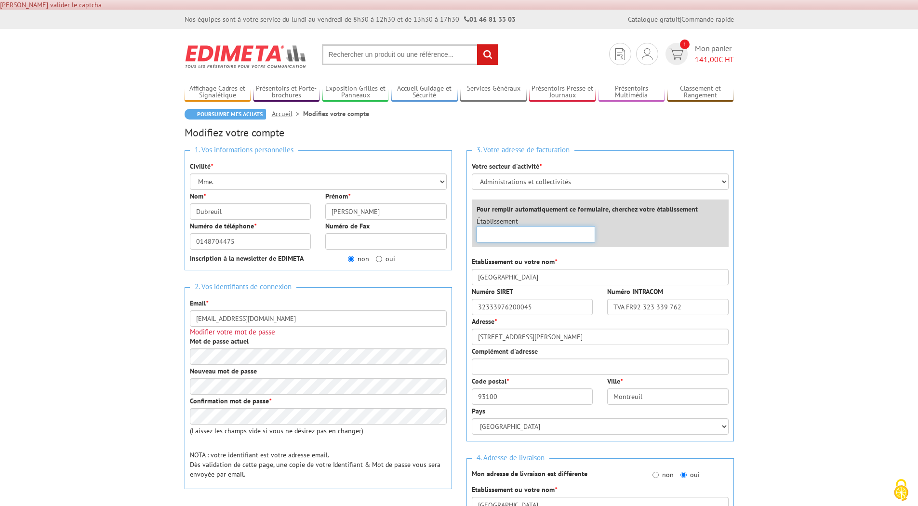
click at [557, 237] on input "text" at bounding box center [535, 234] width 119 height 16
type input "[GEOGRAPHIC_DATA]"
click at [656, 230] on div "Établissement × [GEOGRAPHIC_DATA] Aucun établiseement trouvé à ce nom" at bounding box center [602, 231] width 266 height 31
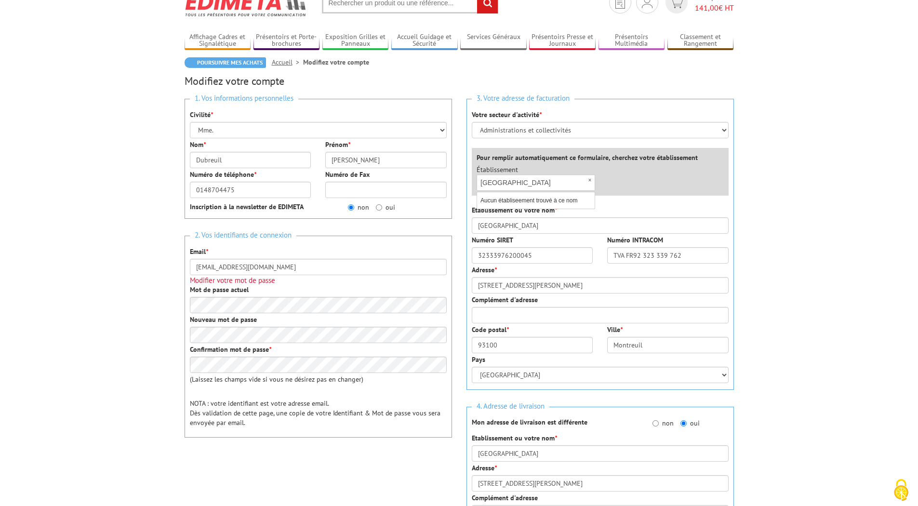
scroll to position [145, 0]
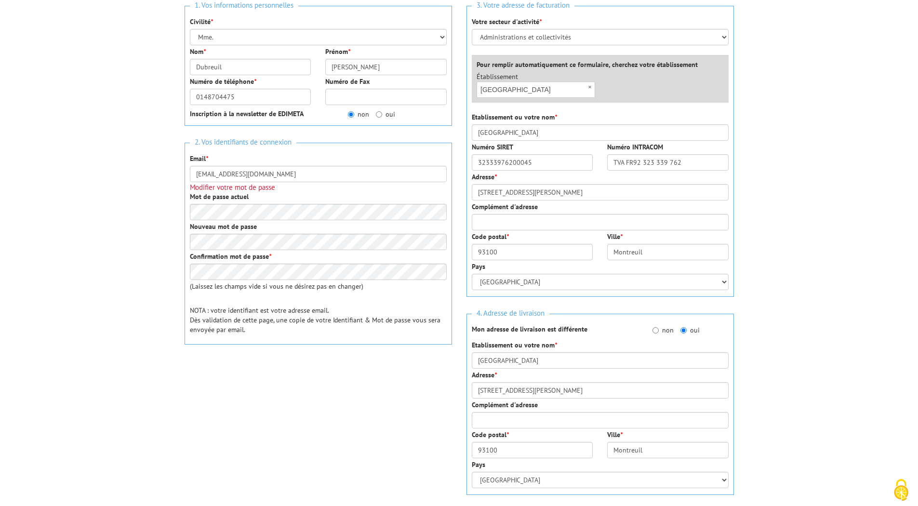
click at [280, 189] on h3 "Modifier votre mot de passe" at bounding box center [318, 188] width 257 height 8
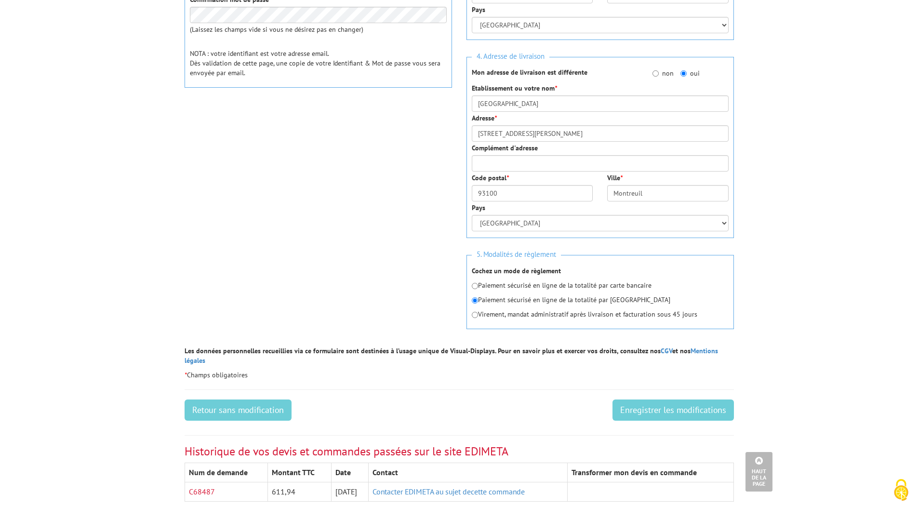
scroll to position [482, 0]
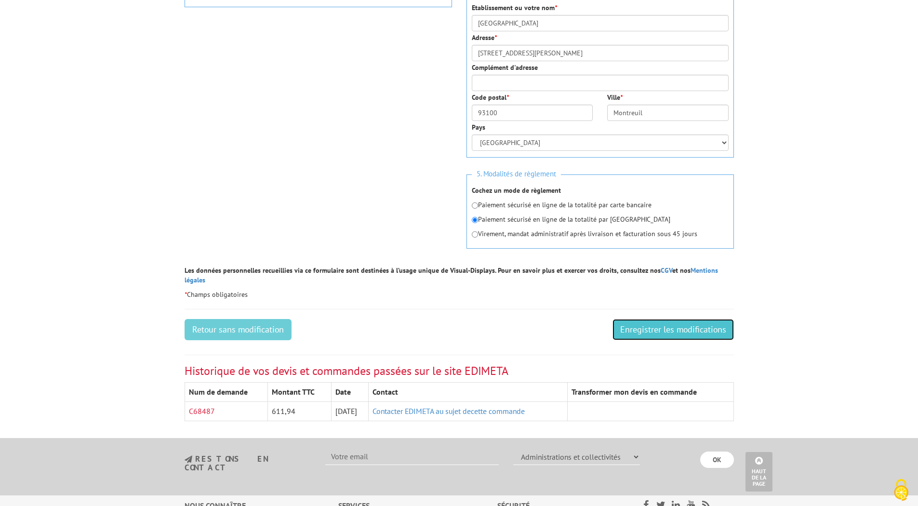
click at [692, 319] on input "Enregistrer les modifications" at bounding box center [672, 329] width 121 height 21
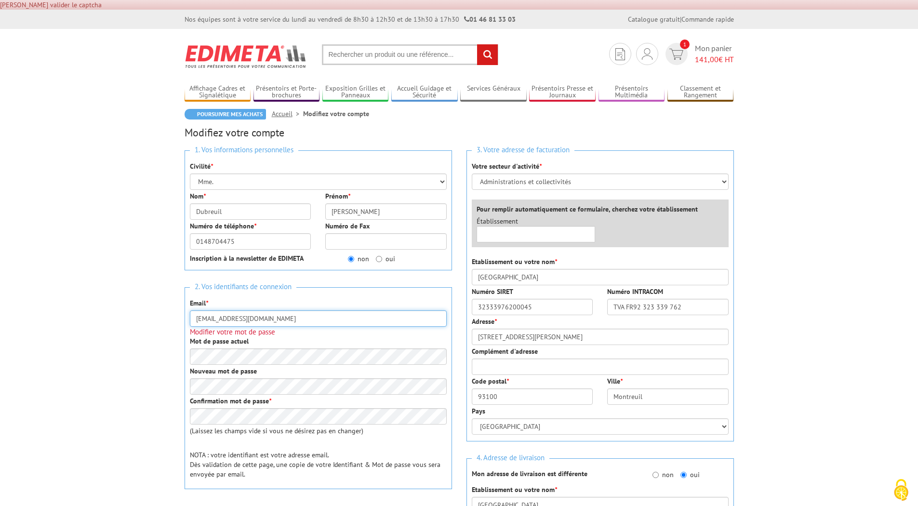
click at [294, 325] on input "[EMAIL_ADDRESS][DOMAIN_NAME]" at bounding box center [318, 318] width 257 height 16
click at [272, 367] on div "Nouveau mot de passe" at bounding box center [318, 380] width 257 height 28
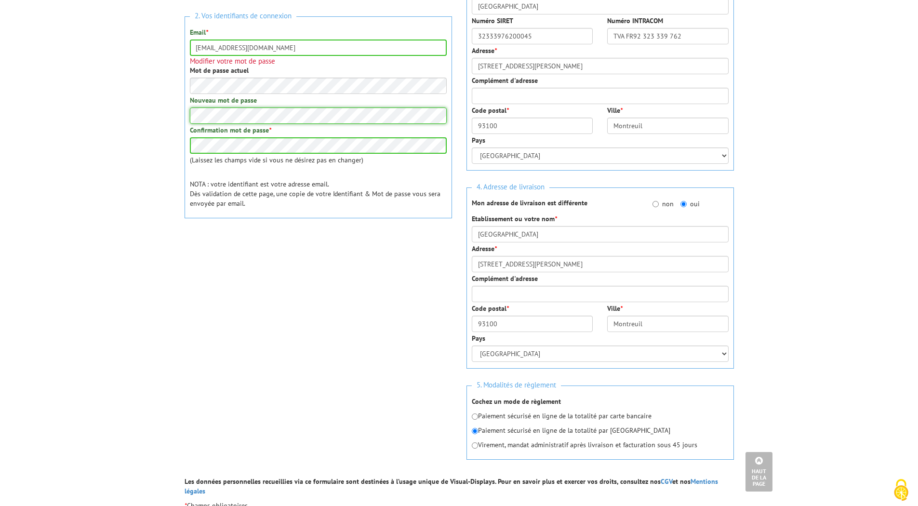
click at [176, 117] on body "Veuillez valider le captcha Edimeta - Modifier mon compte Nos équipes sont à vo…" at bounding box center [459, 303] width 918 height 1148
click at [344, 294] on div "1. Vos informations personnelles Civilité * Mr. Mme. Mlle. Nom * Dubreuil Préno…" at bounding box center [459, 174] width 564 height 604
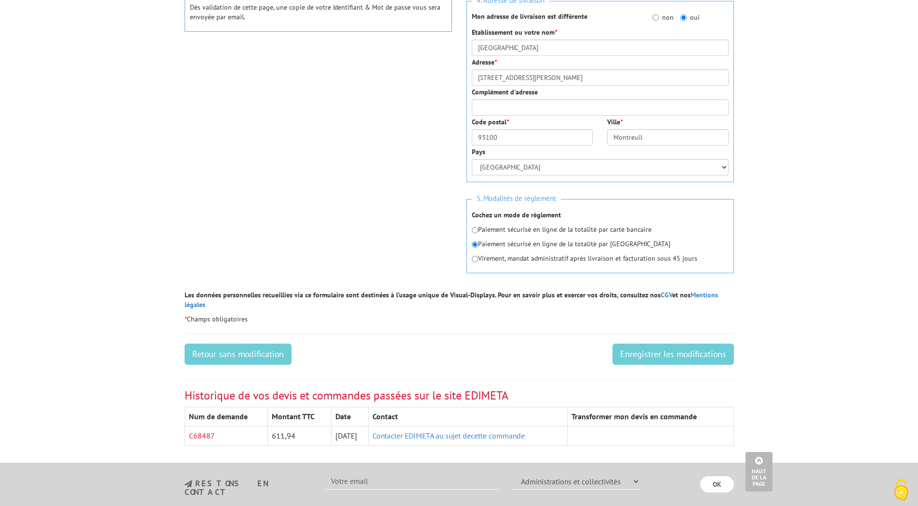
scroll to position [463, 0]
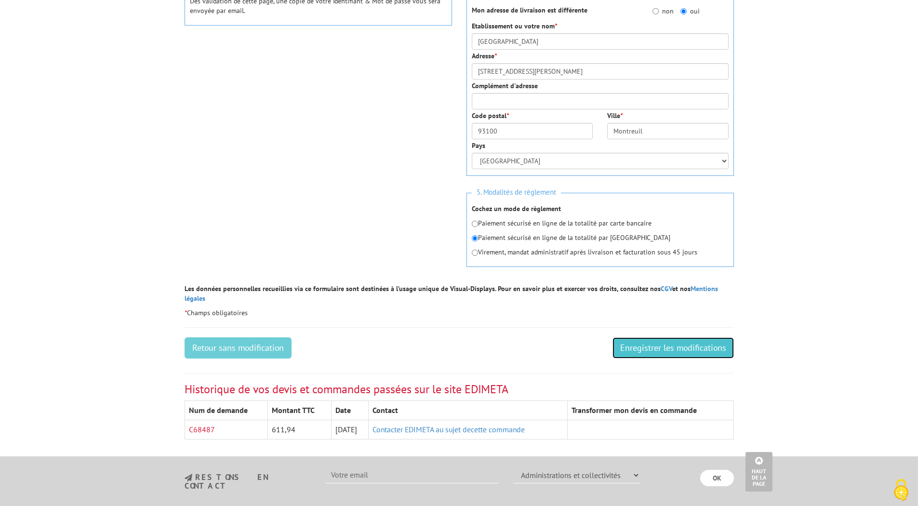
click at [670, 345] on input "Enregistrer les modifications" at bounding box center [672, 347] width 121 height 21
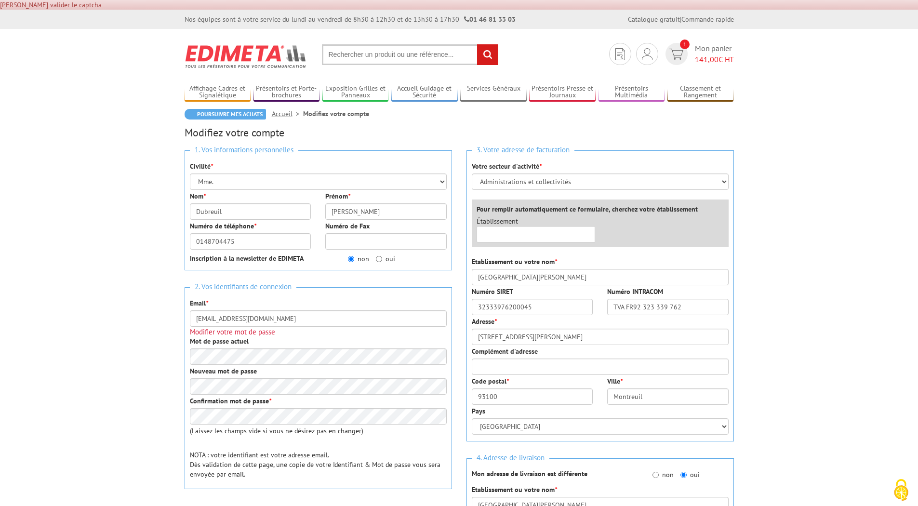
drag, startPoint x: 284, startPoint y: 334, endPoint x: 266, endPoint y: 333, distance: 17.3
click at [284, 334] on h3 "Modifier votre mot de passe" at bounding box center [318, 332] width 257 height 8
click at [199, 319] on input "[EMAIL_ADDRESS][DOMAIN_NAME]" at bounding box center [318, 318] width 257 height 16
click at [311, 334] on h3 "Modifier votre mot de passe" at bounding box center [318, 332] width 257 height 8
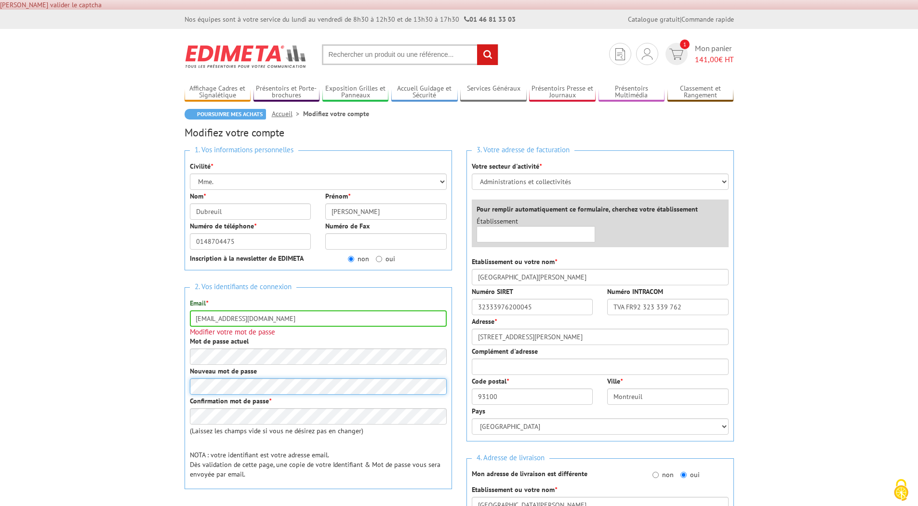
click at [699, 48] on span "Mon panier 141,00 € HT" at bounding box center [714, 54] width 39 height 22
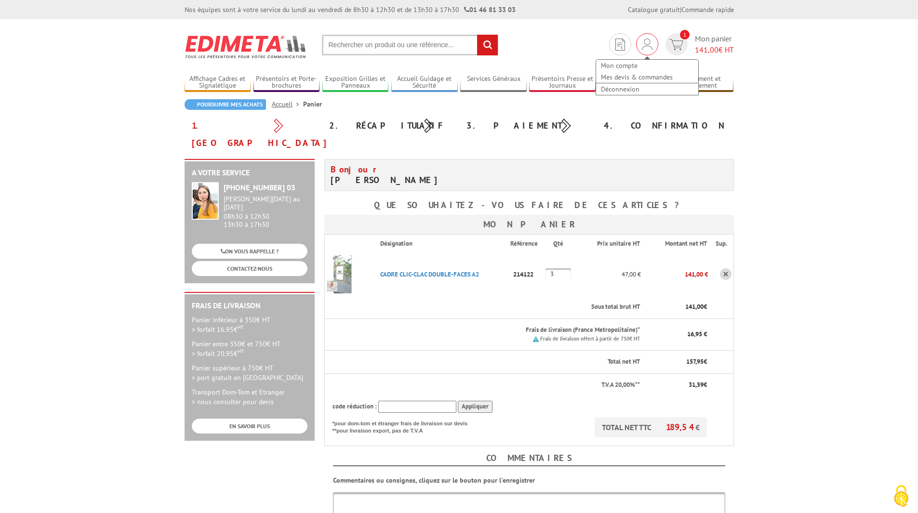
click at [647, 36] on div "Mon compte Mes devis & commandes Déconnexion" at bounding box center [647, 44] width 22 height 22
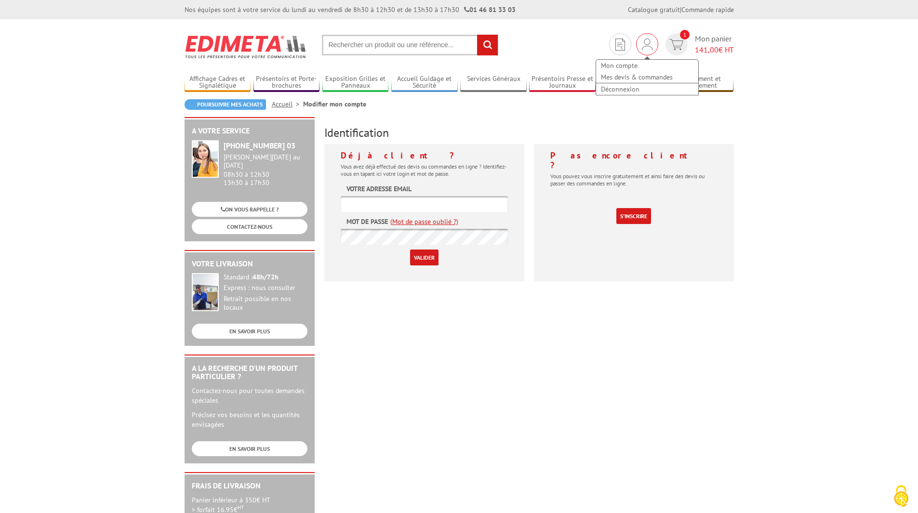
type input "[EMAIL_ADDRESS][DOMAIN_NAME]"
click at [651, 37] on div "Mon compte Mes devis & commandes Déconnexion" at bounding box center [647, 44] width 22 height 22
type input "[EMAIL_ADDRESS][DOMAIN_NAME]"
click at [624, 66] on link "Mon compte" at bounding box center [647, 66] width 102 height 12
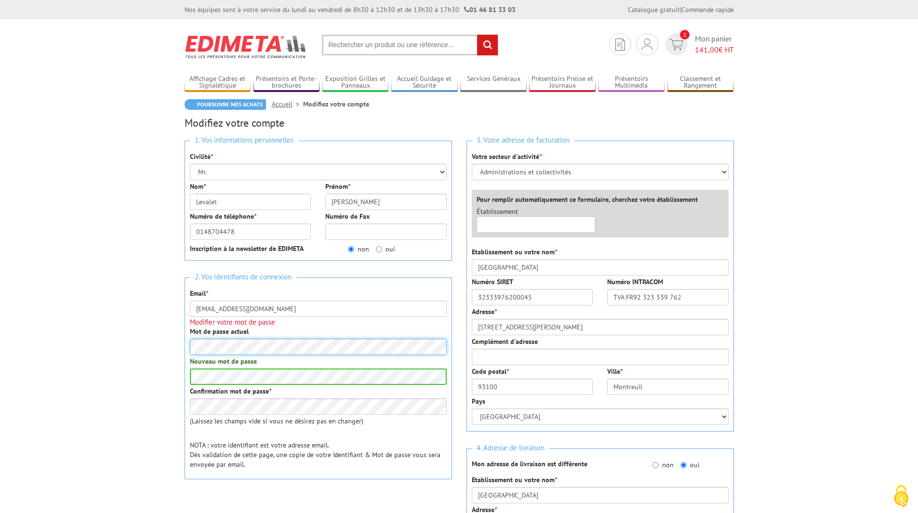
click at [177, 376] on div "1. Vos informations personnelles Civilité * Mr. Mme. Mlle. Nom * Levalet Prénom…" at bounding box center [318, 334] width 282 height 402
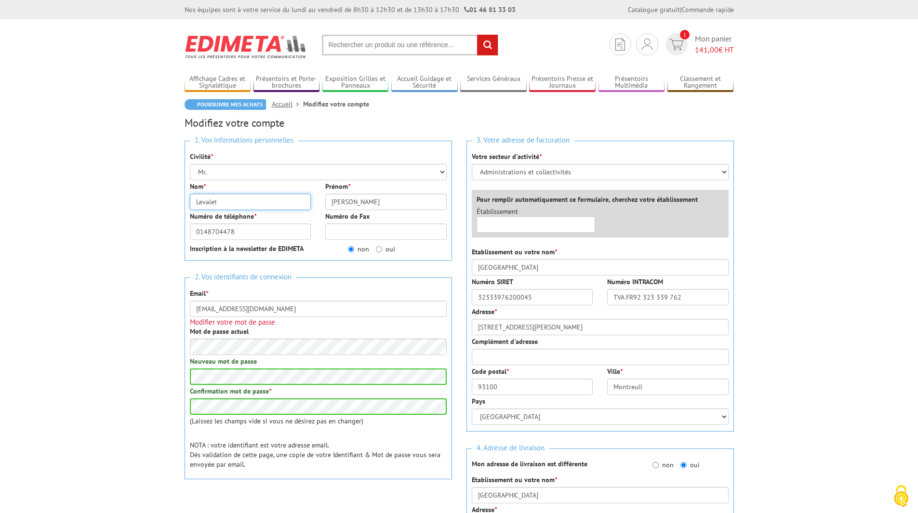
drag, startPoint x: 255, startPoint y: 199, endPoint x: 166, endPoint y: 198, distance: 89.6
type input "Dubreuil"
drag, startPoint x: 252, startPoint y: 244, endPoint x: 253, endPoint y: 238, distance: 5.8
click at [252, 243] on div "1. Vos informations personnelles Civilité * Mr. Mme. Mlle. Nom * Dubreuil Préno…" at bounding box center [318, 201] width 267 height 120
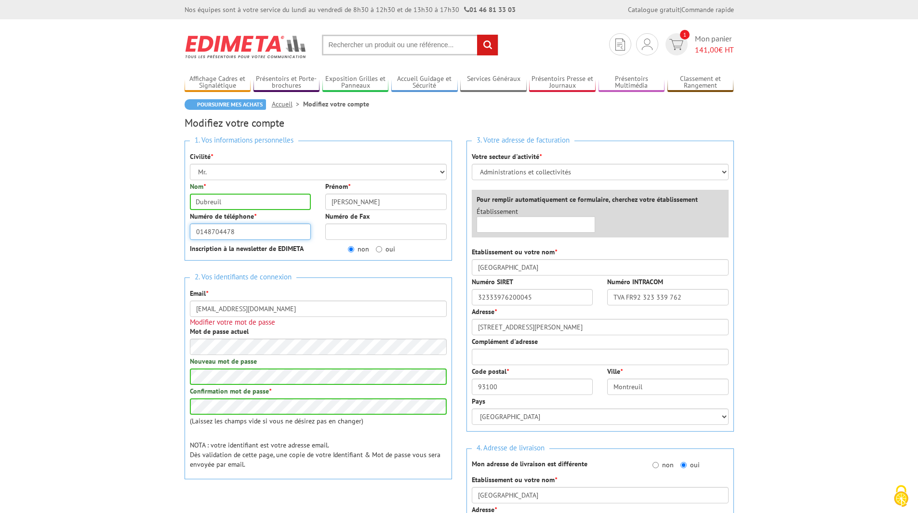
click at [253, 232] on input "0148704478" at bounding box center [250, 232] width 121 height 16
type input "0148704475"
drag, startPoint x: 371, startPoint y: 200, endPoint x: 286, endPoint y: 187, distance: 86.3
click at [286, 187] on div "Nom * Dubreuil Prénom * Thomas" at bounding box center [318, 197] width 271 height 30
type input "Margot"
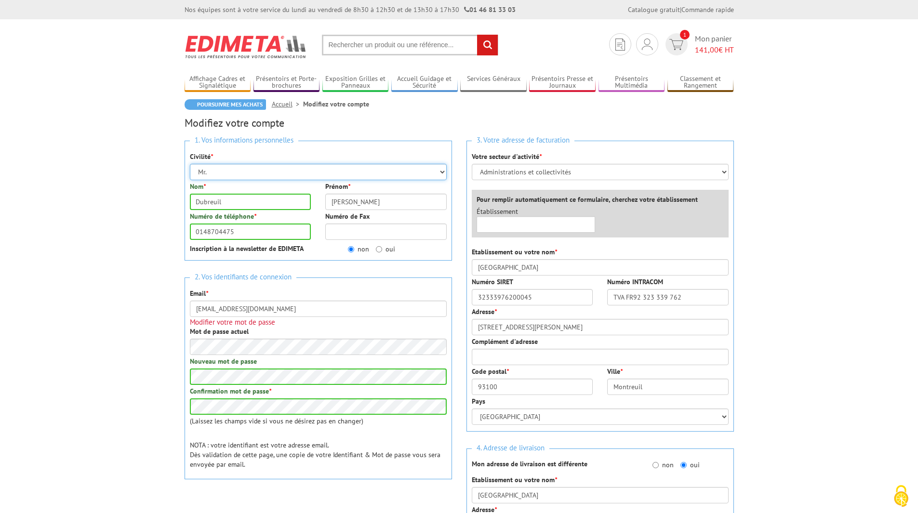
click at [347, 171] on select "Mr. Mme. Mlle." at bounding box center [318, 172] width 257 height 16
select select "Mme."
click at [190, 164] on select "Mr. Mme. Mlle." at bounding box center [318, 172] width 257 height 16
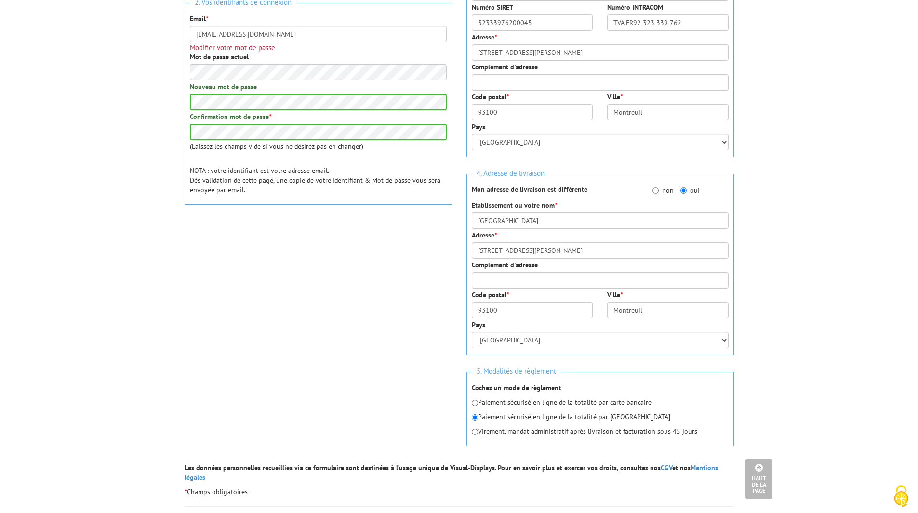
scroll to position [289, 0]
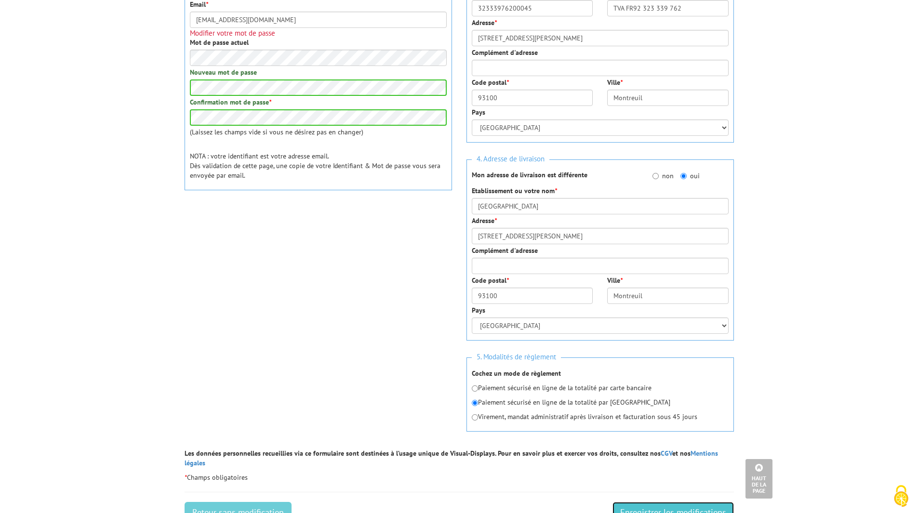
click at [638, 504] on input "Enregistrer les modifications" at bounding box center [672, 512] width 121 height 21
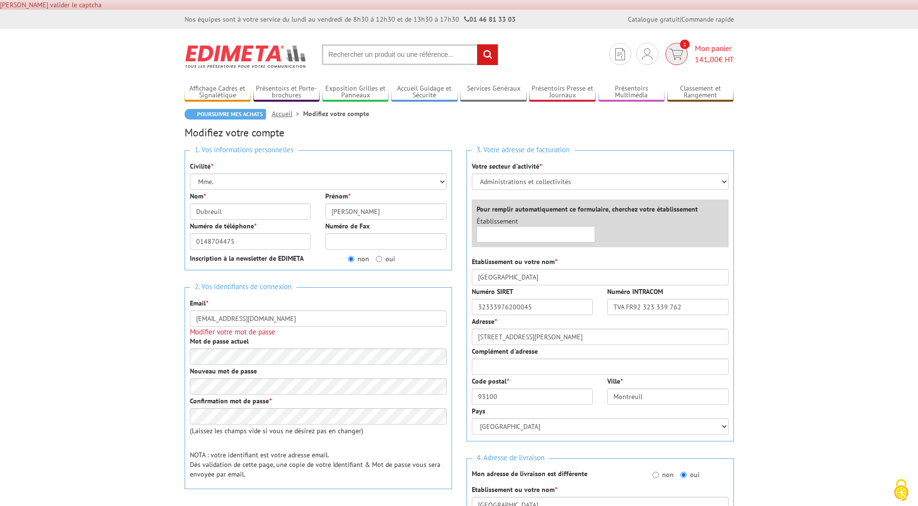
click at [676, 58] on img at bounding box center [676, 54] width 14 height 11
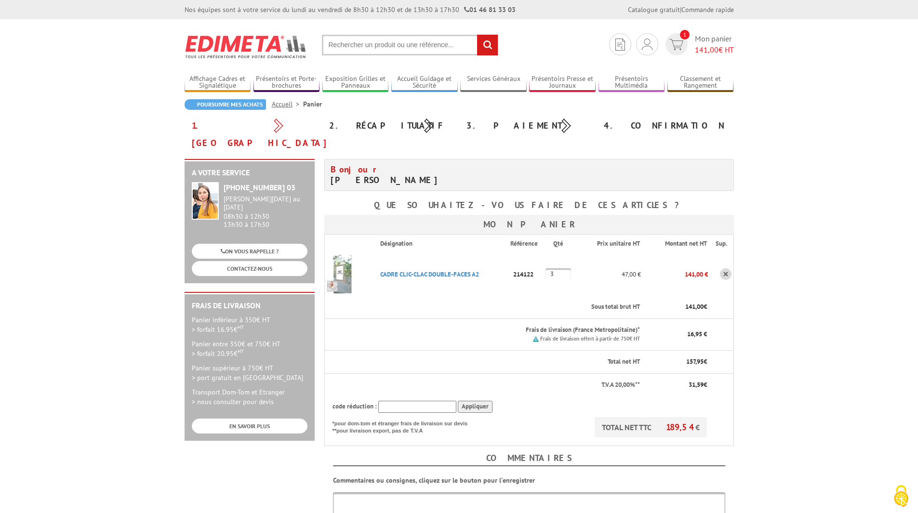
click at [641, 57] on section "Mon compte Mes devis & commandes Déconnexion 1 Mon panier 141,00 € HT rechercher" at bounding box center [459, 41] width 549 height 45
click at [642, 49] on img at bounding box center [647, 45] width 11 height 12
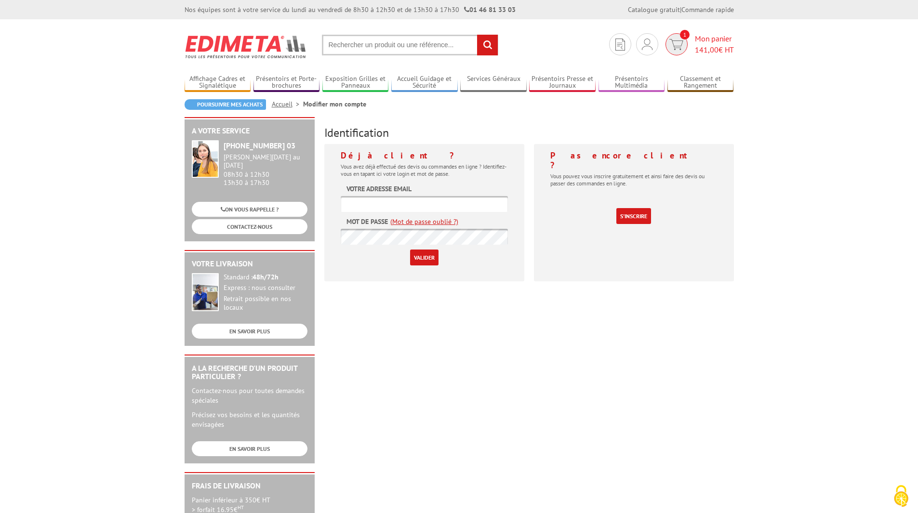
type input "0148704475"
click at [695, 41] on span "Mon panier 141,00 € HT" at bounding box center [714, 44] width 39 height 22
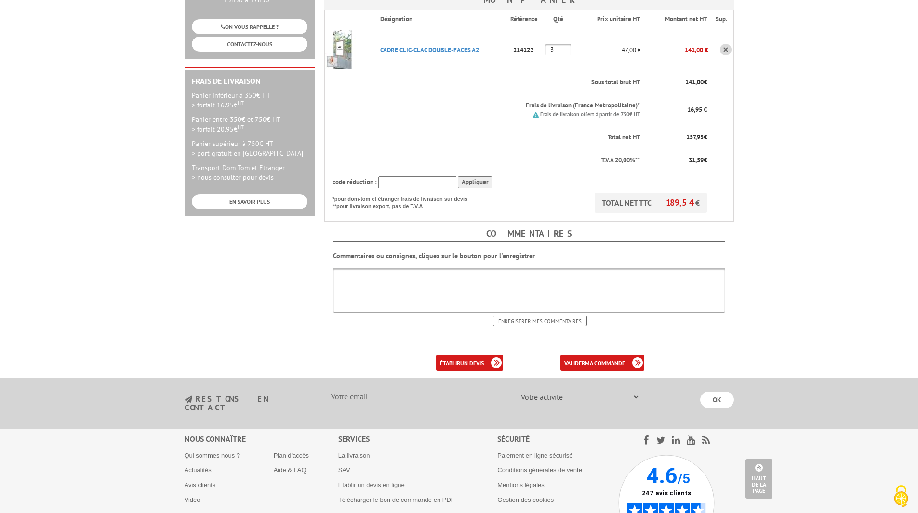
scroll to position [143, 0]
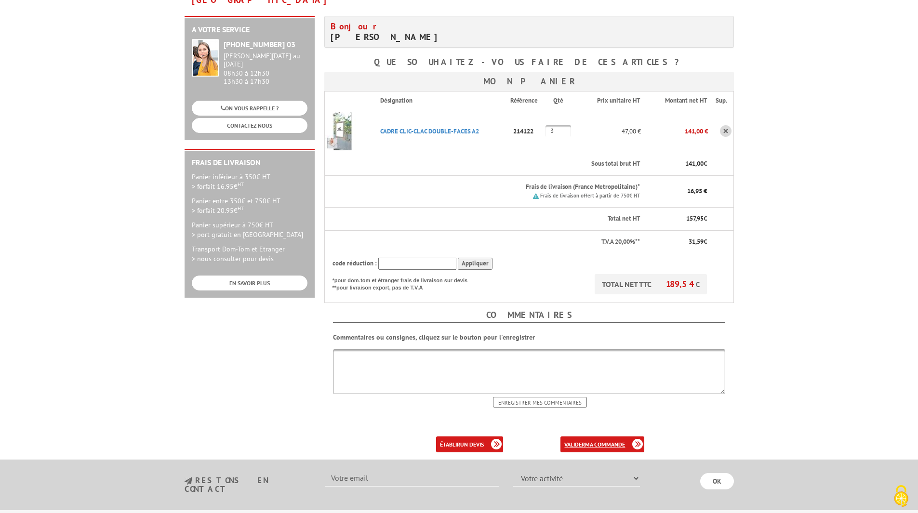
click at [571, 436] on link "valider ma commande" at bounding box center [602, 444] width 84 height 16
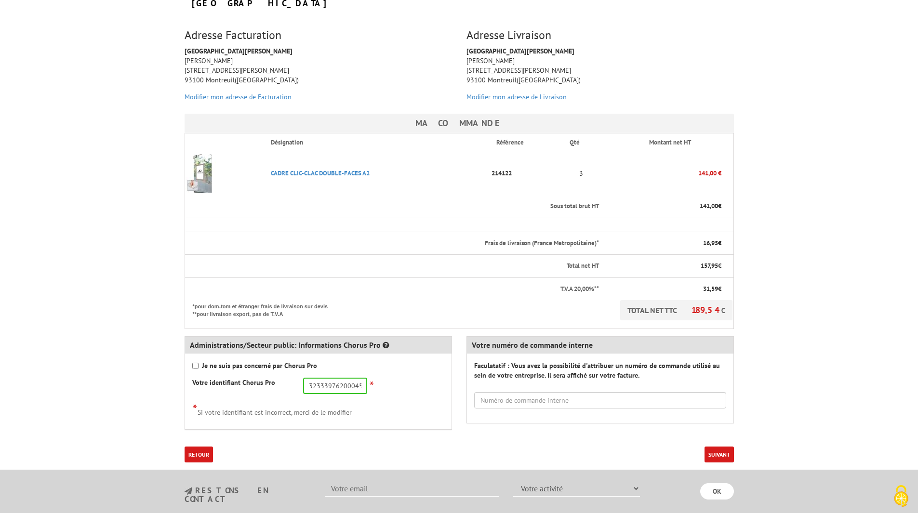
scroll to position [145, 0]
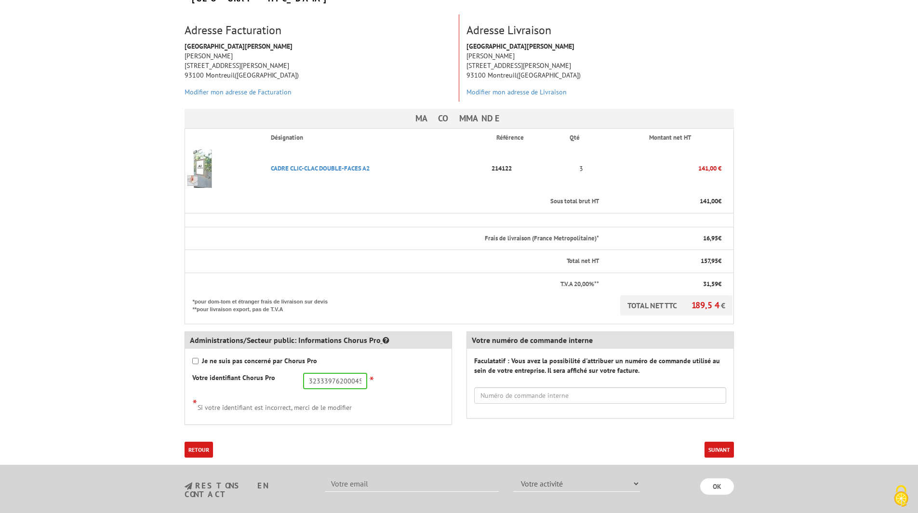
click at [382, 336] on icon at bounding box center [385, 340] width 7 height 8
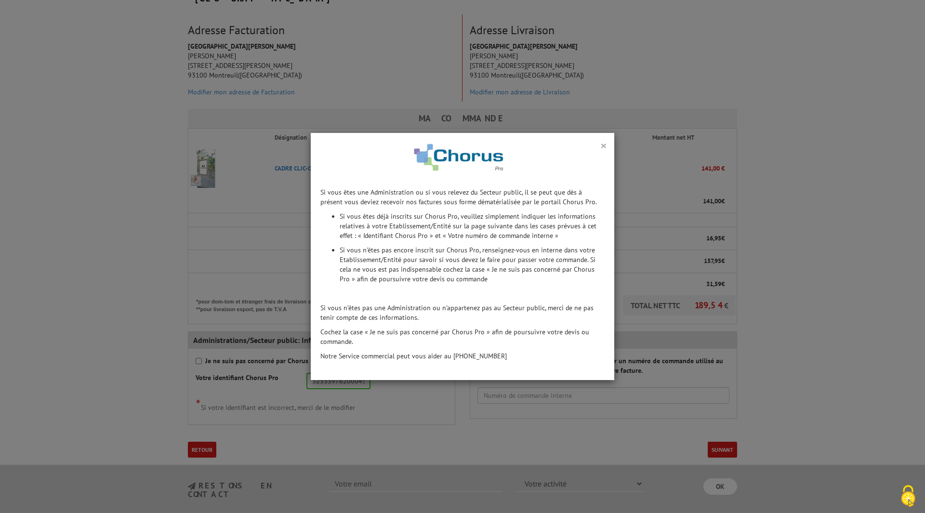
click at [602, 148] on button "×" at bounding box center [603, 145] width 7 height 13
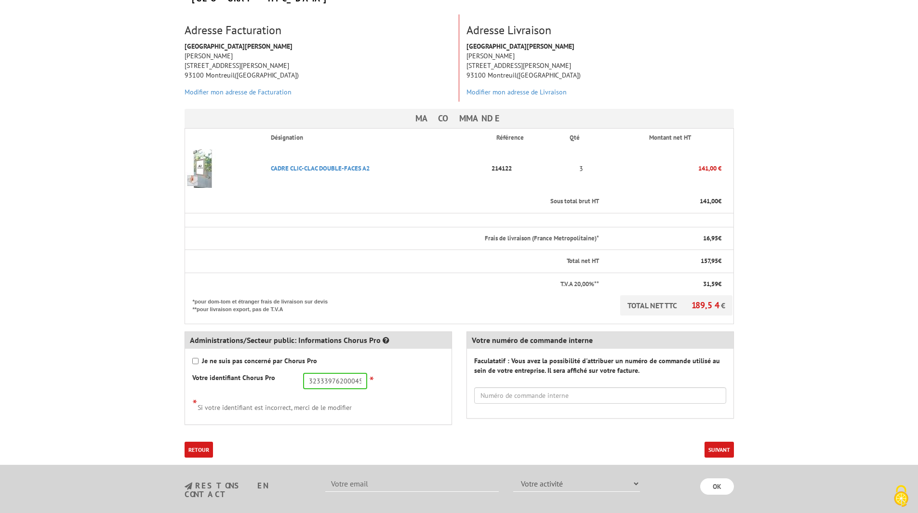
click at [191, 349] on div "Je ne suis pas concerné par Chorus Pro Votre identifiant Chorus Pro 32333976200…" at bounding box center [318, 387] width 266 height 76
click at [195, 358] on input "Je ne suis pas concerné par Chorus Pro" at bounding box center [195, 361] width 6 height 6
checkbox input "true"
click at [727, 442] on button "Suivant" at bounding box center [718, 450] width 29 height 16
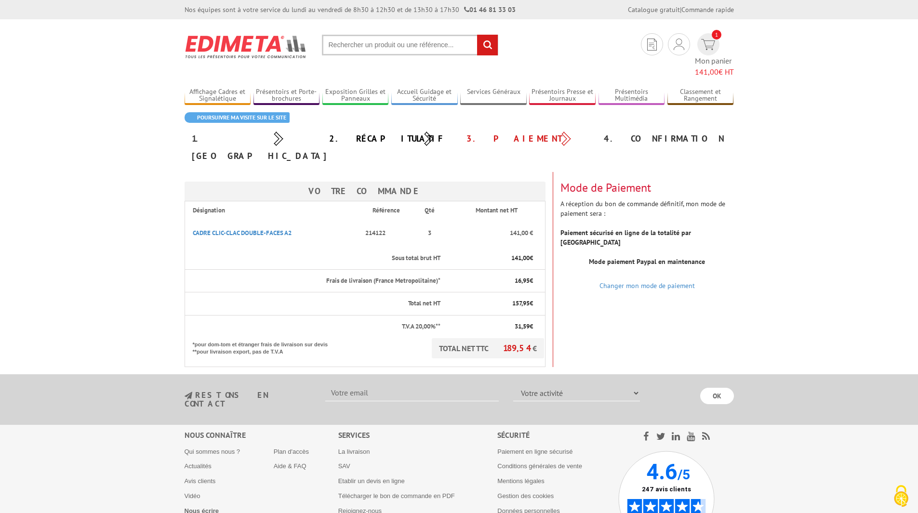
click at [691, 228] on strong "Paiement sécurisé en ligne de la totalité par Paypal" at bounding box center [625, 237] width 131 height 18
click at [457, 338] on p "TOTAL NET TTC 189,54 €" at bounding box center [488, 348] width 112 height 20
click at [647, 281] on div "Changer mon mode de paiement" at bounding box center [646, 286] width 173 height 10
click at [645, 281] on link "Changer mon mode de paiement" at bounding box center [646, 285] width 95 height 9
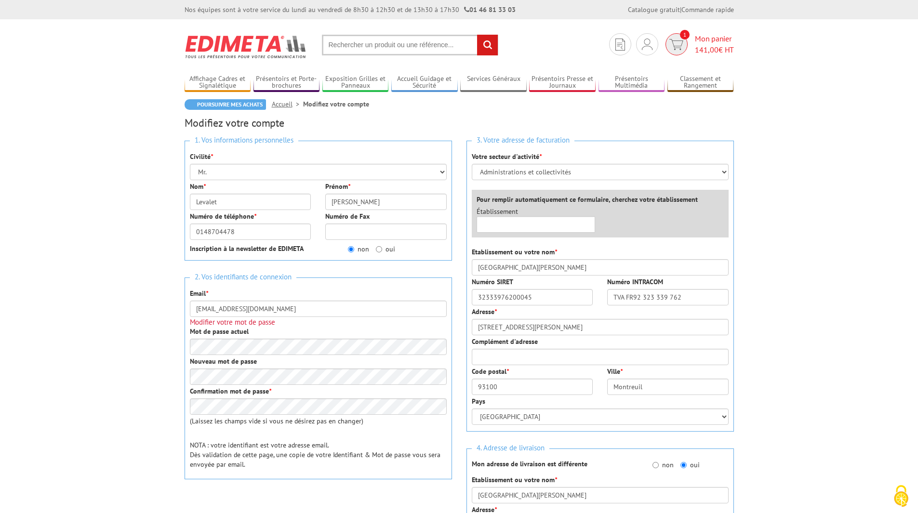
click at [712, 52] on span "141,00" at bounding box center [707, 50] width 24 height 10
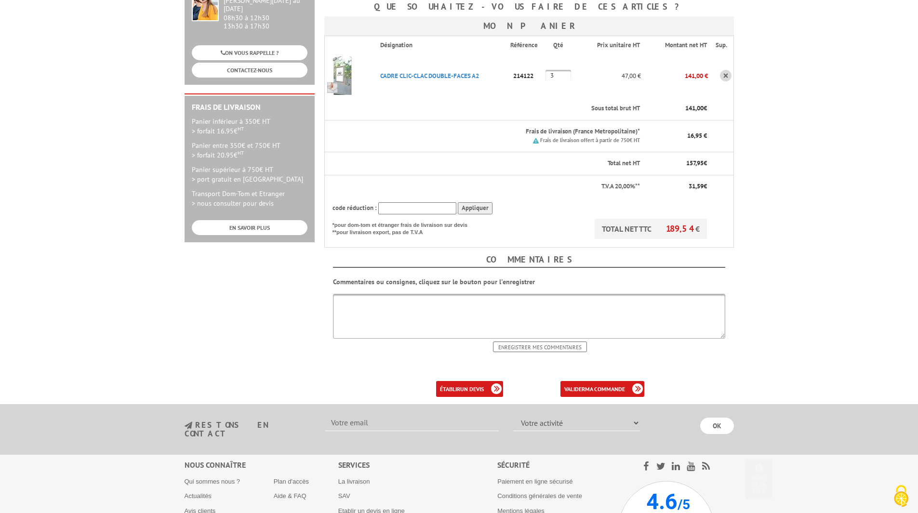
scroll to position [288, 0]
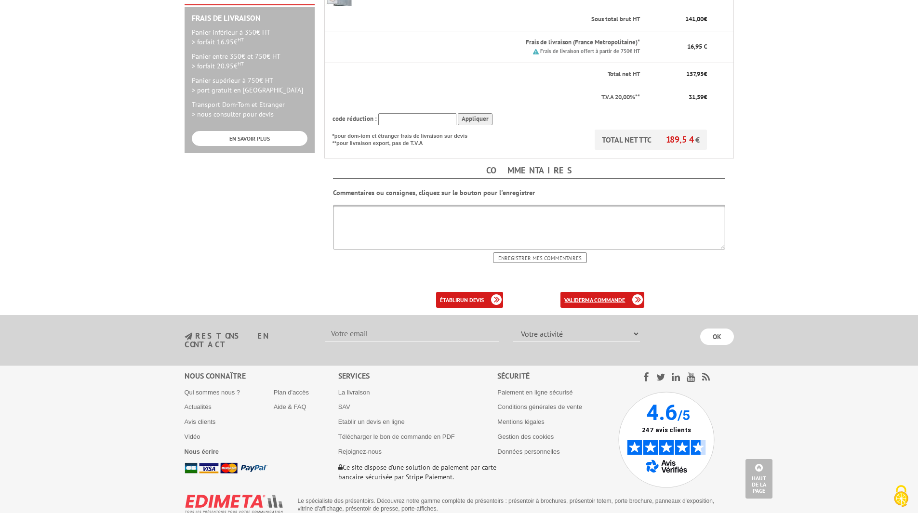
click at [617, 296] on b "ma commande" at bounding box center [605, 299] width 40 height 7
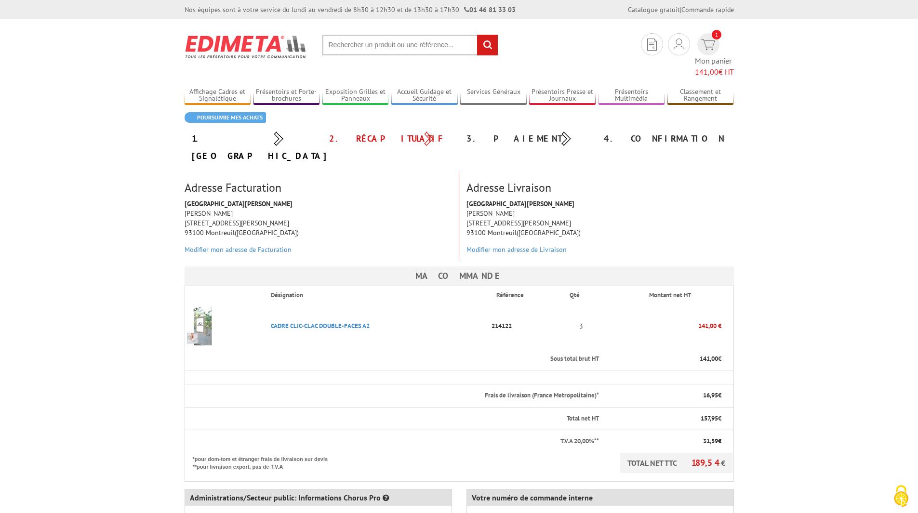
scroll to position [241, 0]
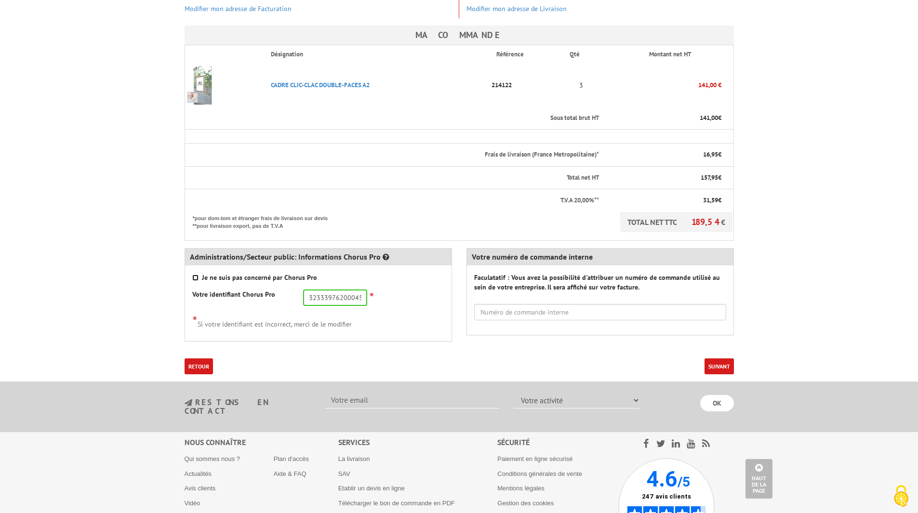
click at [195, 275] on input "Je ne suis pas concerné par Chorus Pro" at bounding box center [195, 278] width 6 height 6
checkbox input "true"
click at [717, 358] on button "Suivant" at bounding box center [718, 366] width 29 height 16
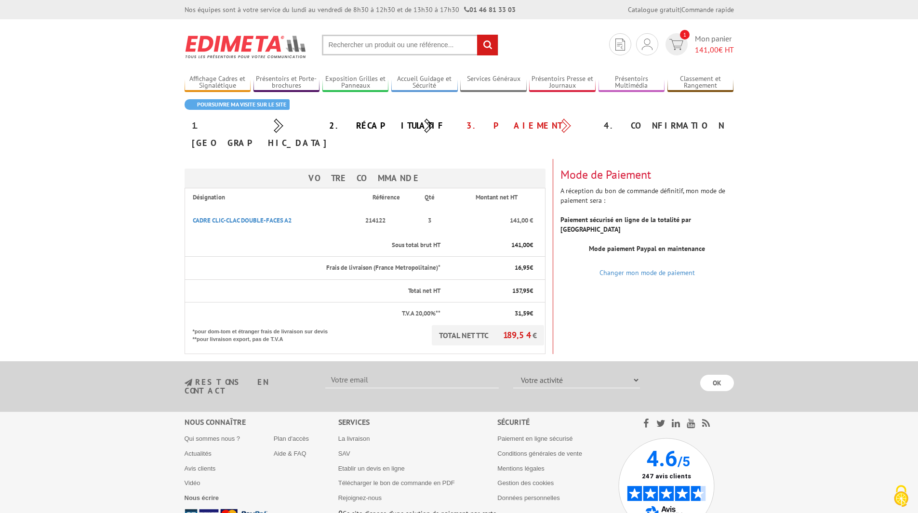
click at [670, 244] on b "Mode paiement Paypal en maintenance" at bounding box center [647, 248] width 116 height 9
click at [668, 268] on link "Changer mon mode de paiement" at bounding box center [646, 272] width 95 height 9
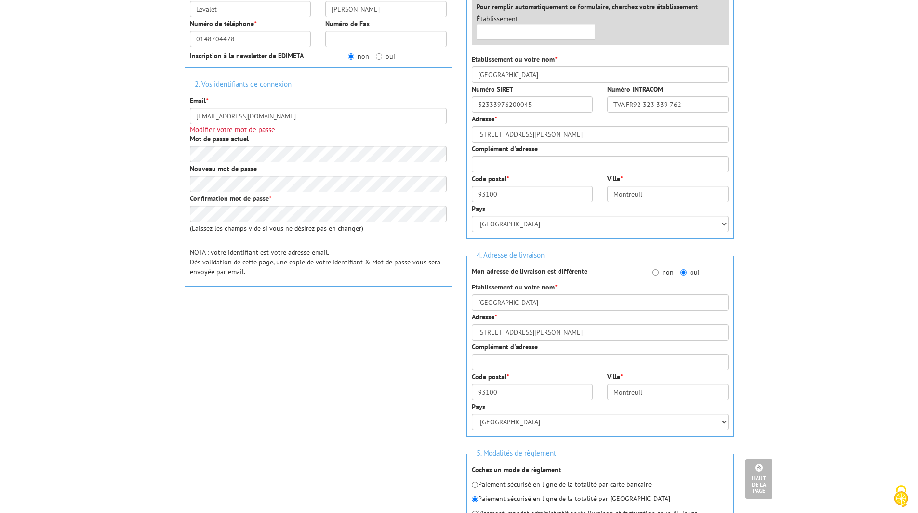
scroll to position [337, 0]
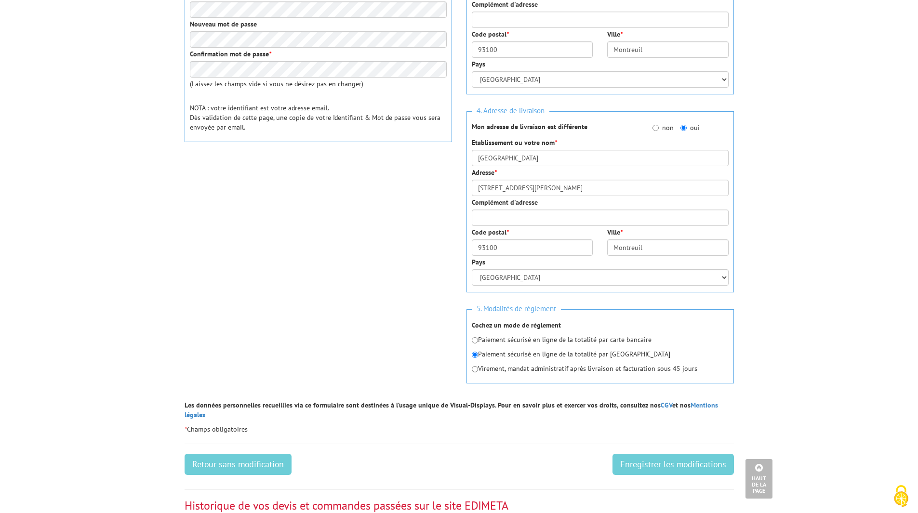
click at [469, 338] on div "5. Modalités de règlement Cochez un mode de règlement Paiement sécurisé en lign…" at bounding box center [599, 346] width 267 height 74
click at [475, 340] on input "radio" at bounding box center [475, 340] width 6 height 6
radio input "true"
click at [644, 454] on input "Enregistrer les modifications" at bounding box center [672, 464] width 121 height 21
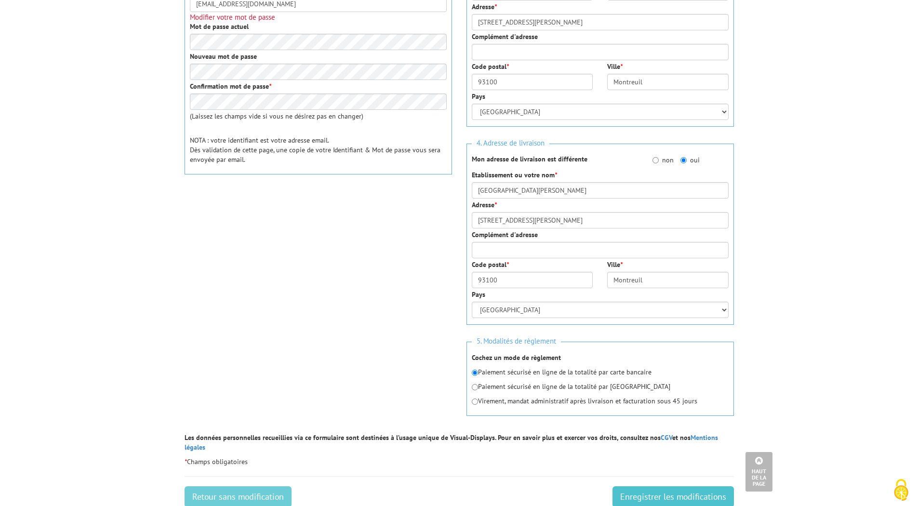
scroll to position [193, 0]
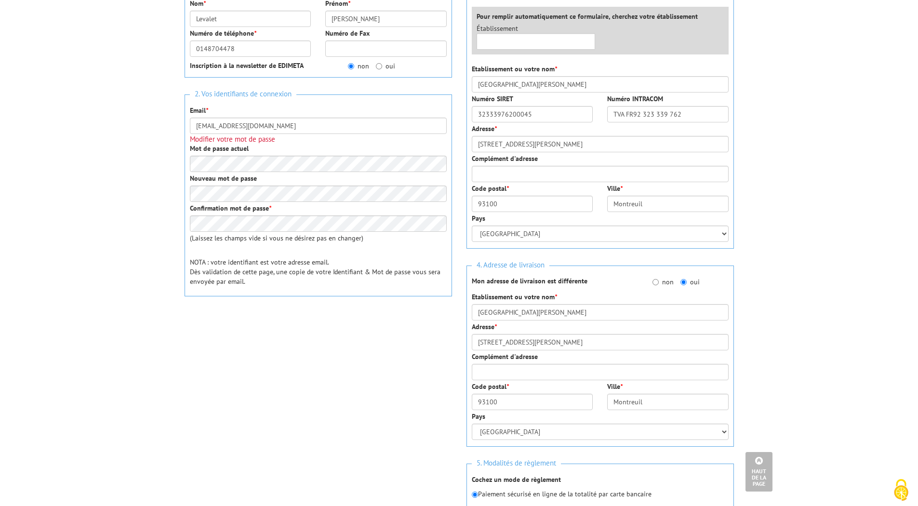
click at [280, 135] on h3 "Modifier votre mot de passe" at bounding box center [318, 139] width 257 height 8
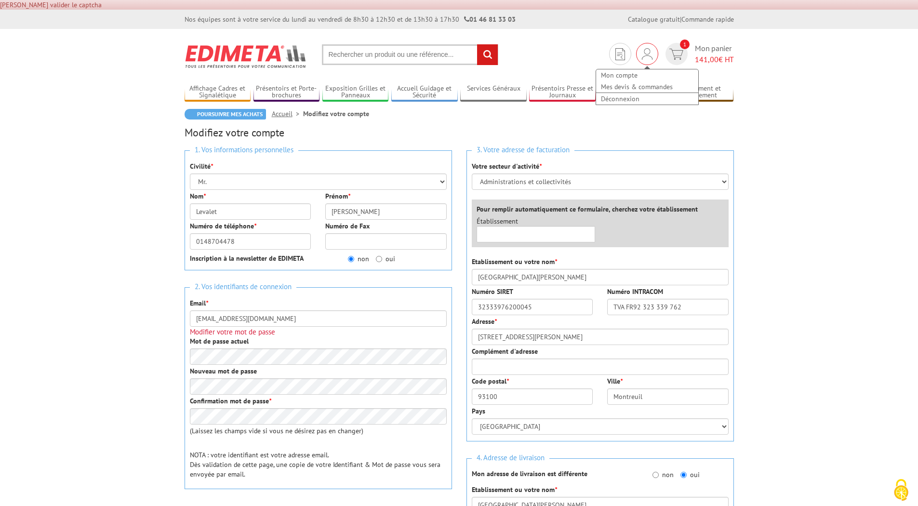
click at [639, 59] on div "Mon compte Mes devis & commandes Déconnexion" at bounding box center [647, 82] width 104 height 46
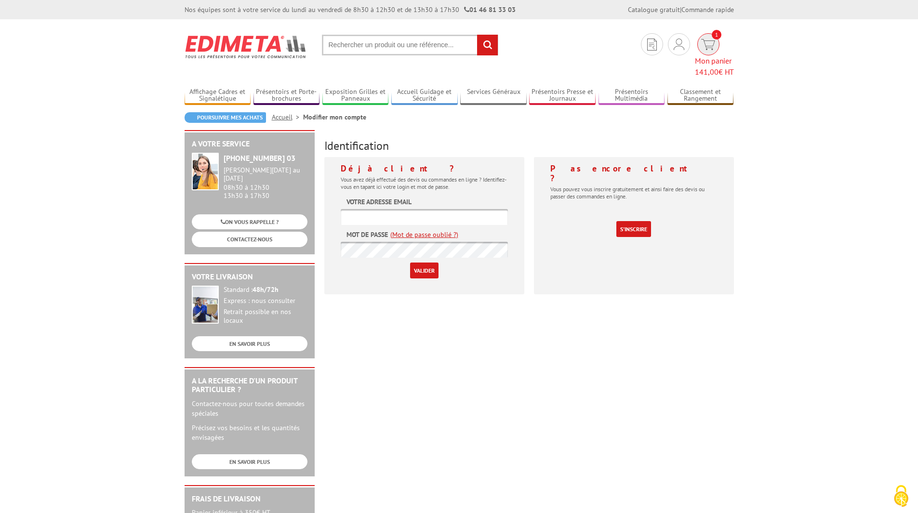
type input "0148704475"
click at [724, 66] on span "141,00 € HT" at bounding box center [714, 71] width 39 height 11
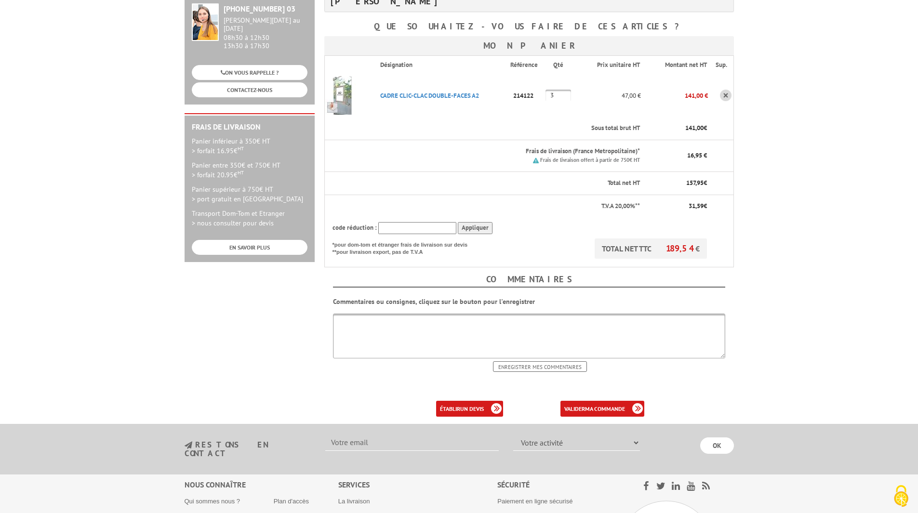
scroll to position [288, 0]
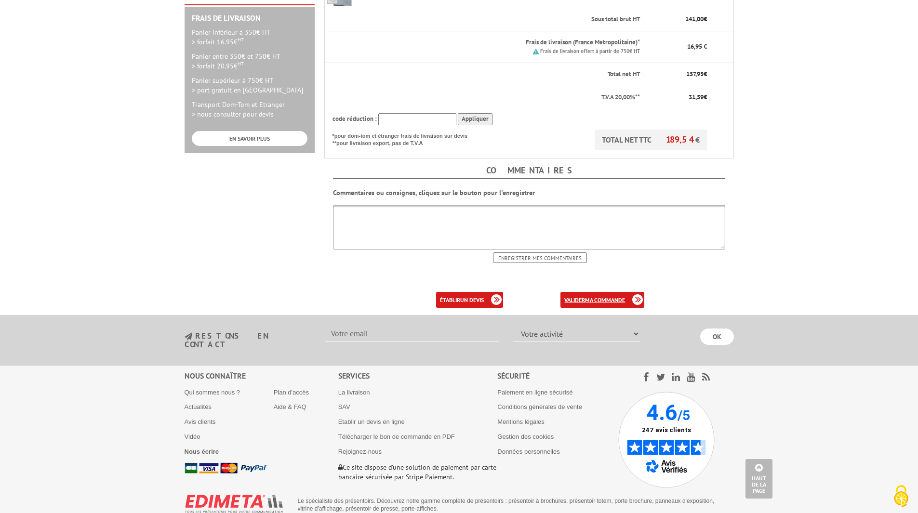
click at [612, 292] on link "valider ma commande" at bounding box center [602, 300] width 84 height 16
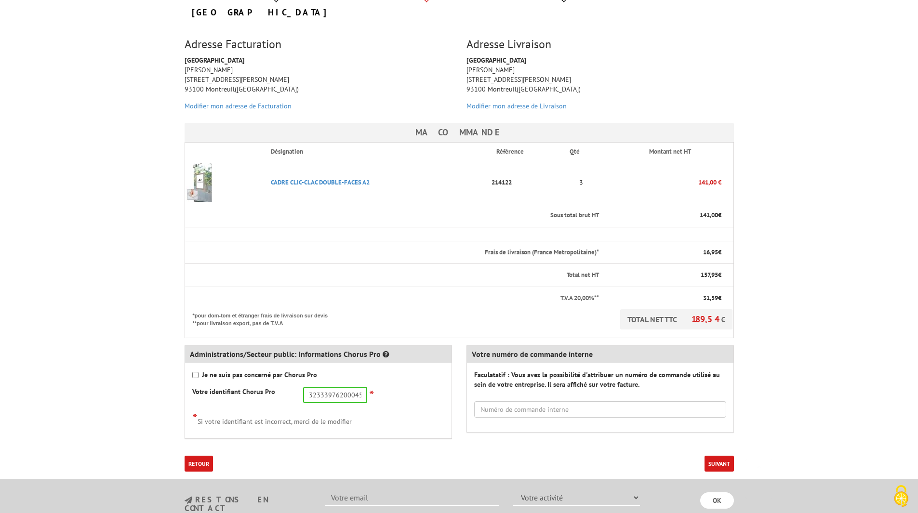
scroll to position [241, 0]
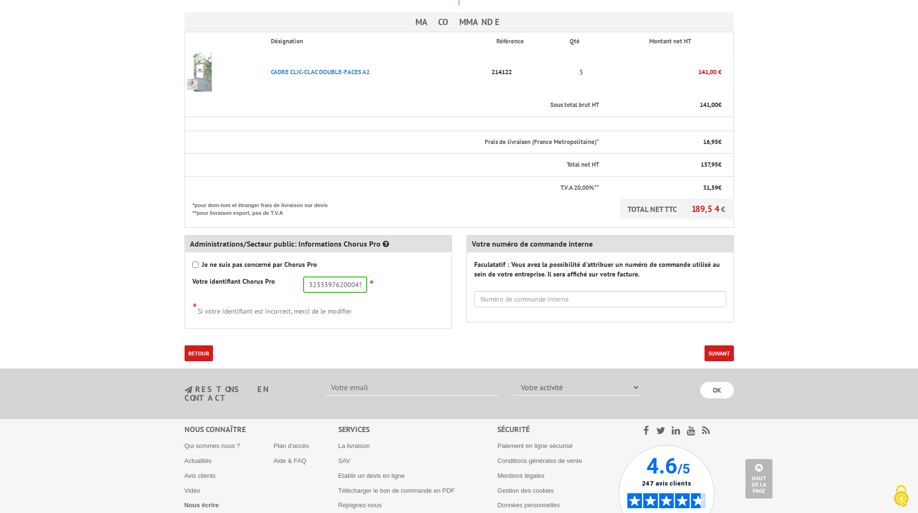
click at [713, 345] on button "Suivant" at bounding box center [718, 353] width 29 height 16
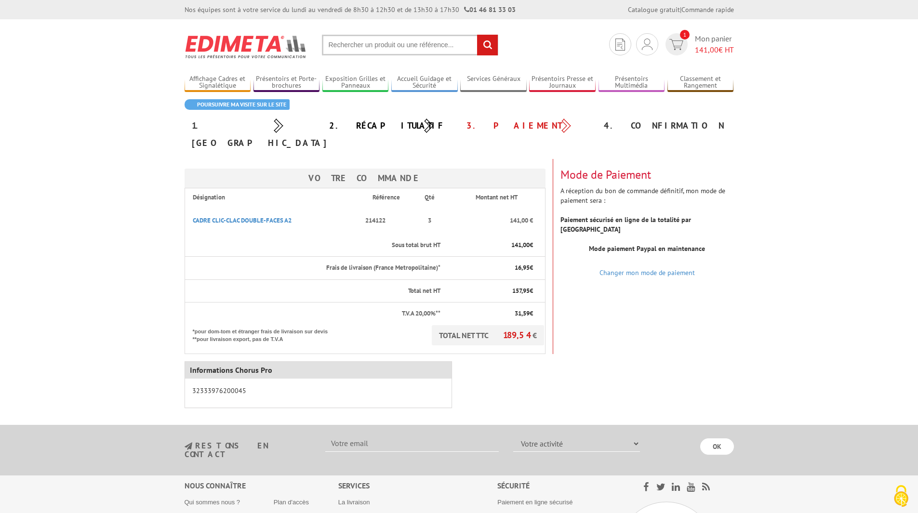
click at [290, 386] on p "32333976200045" at bounding box center [318, 391] width 252 height 10
click at [662, 210] on div "Mode de Paiement A réception du bon de commande définitif, mon mode de paiement…" at bounding box center [647, 216] width 188 height 115
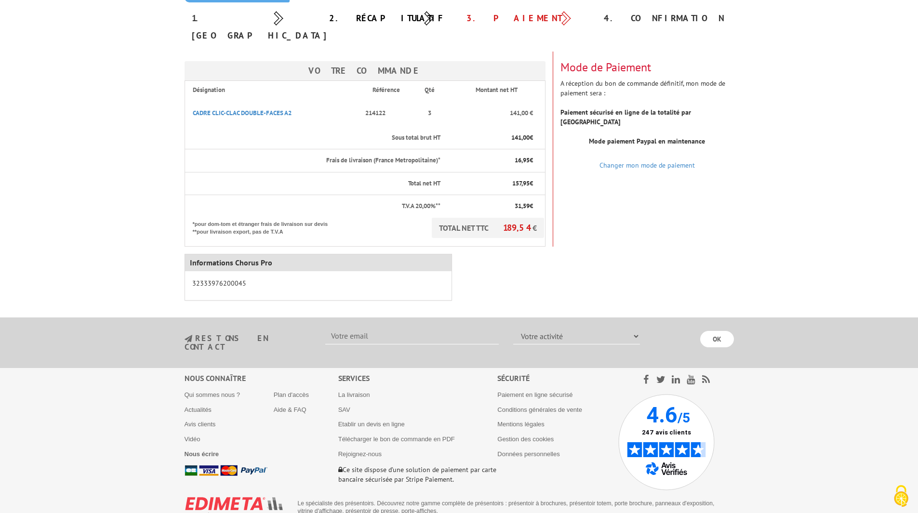
scroll to position [110, 0]
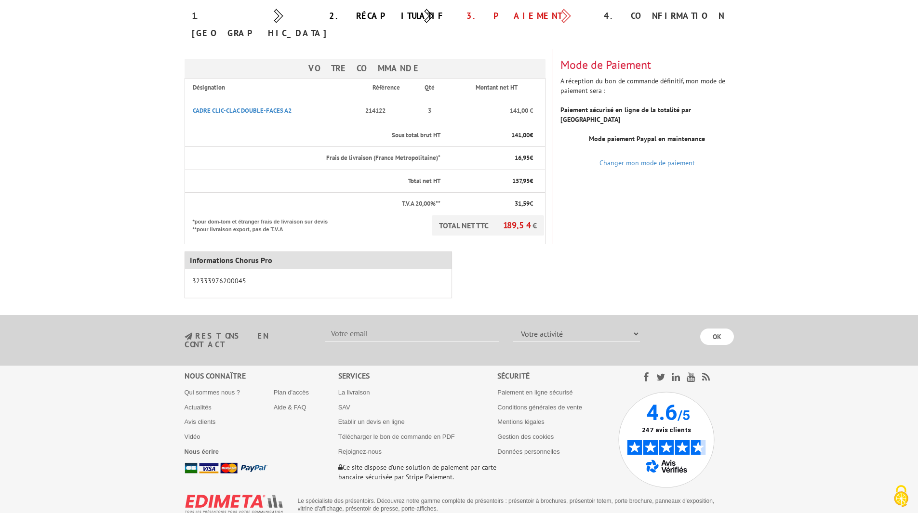
click at [288, 269] on div "32333976200045" at bounding box center [318, 283] width 266 height 29
click at [474, 219] on th "TOTAL NET TTC 189,54 € *pour dom-tom et étranger frais de livraison sur devis *…" at bounding box center [365, 229] width 360 height 29
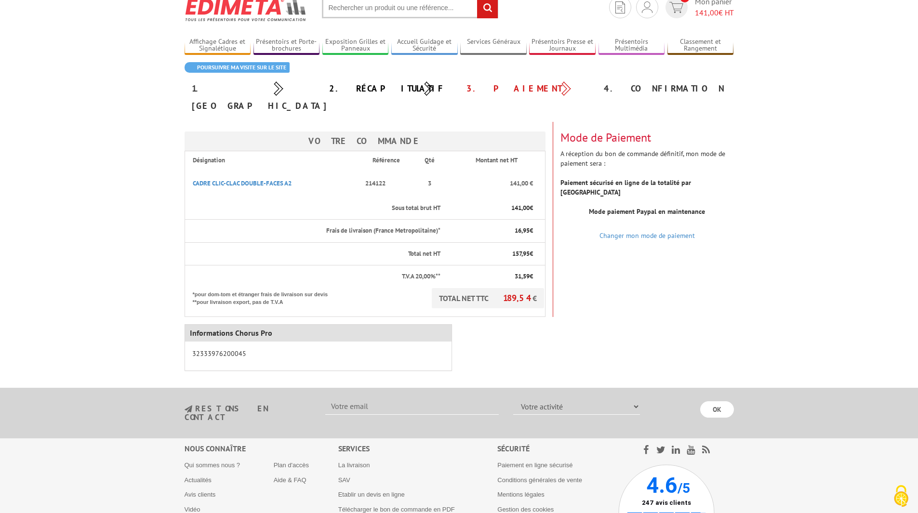
scroll to position [48, 0]
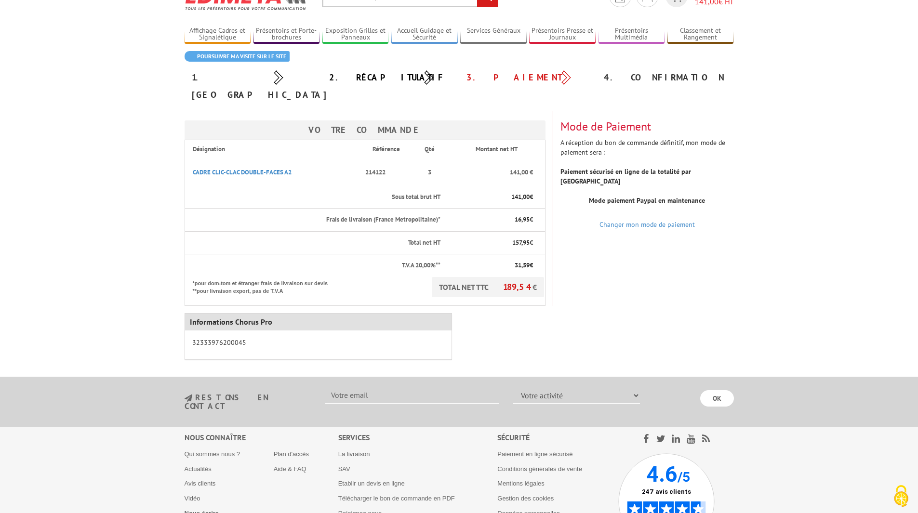
click at [493, 79] on div "3. Paiement" at bounding box center [527, 77] width 137 height 17
drag, startPoint x: 576, startPoint y: 79, endPoint x: 570, endPoint y: 78, distance: 5.9
click at [572, 79] on div "3. Paiement" at bounding box center [527, 77] width 137 height 17
click at [568, 77] on div "3. Paiement" at bounding box center [527, 77] width 137 height 17
click at [624, 79] on div "4. Confirmation" at bounding box center [664, 77] width 137 height 17
